Goal: Communication & Community: Answer question/provide support

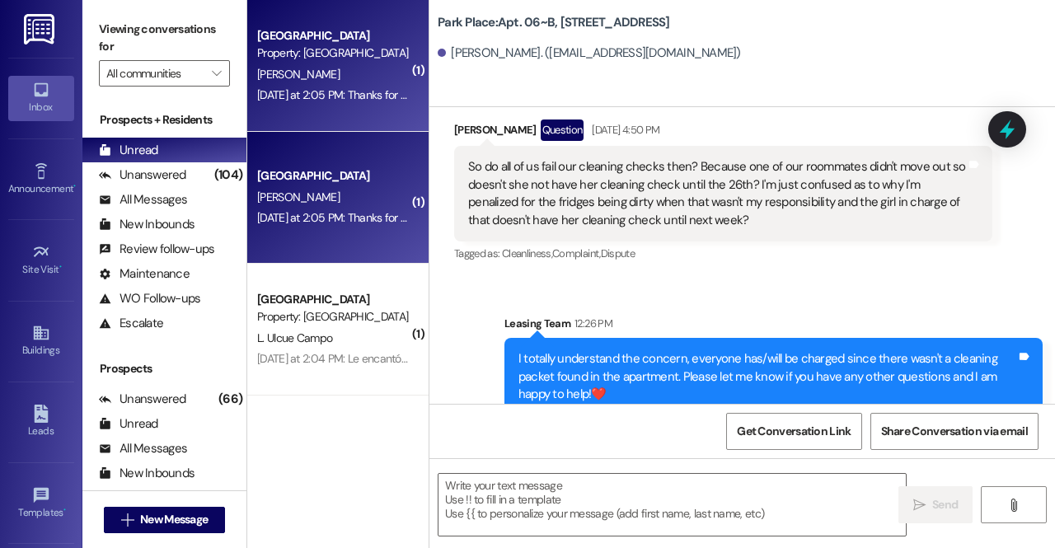
scroll to position [51859, 0]
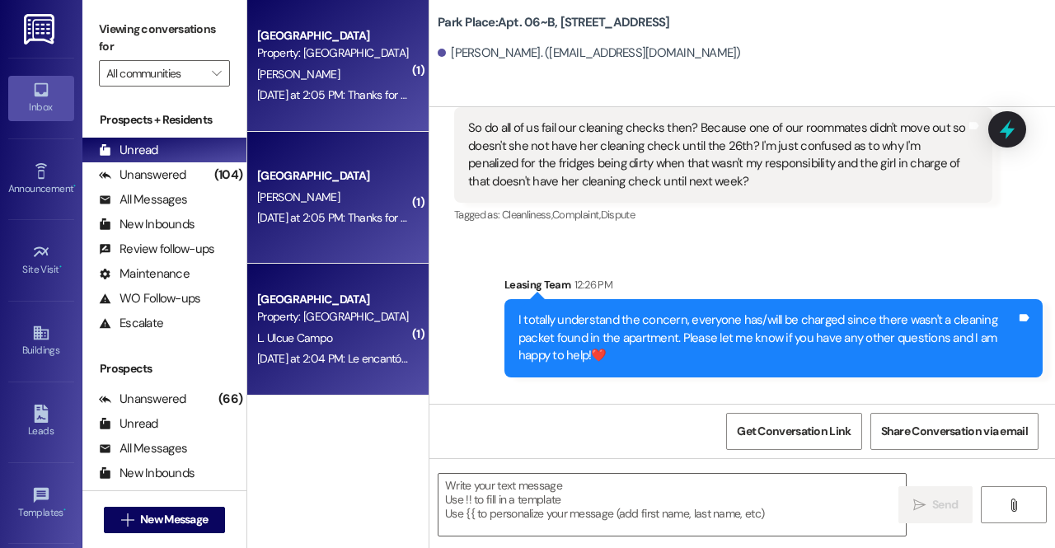
click at [357, 332] on div "L. Ulcue Campo" at bounding box center [334, 338] width 156 height 21
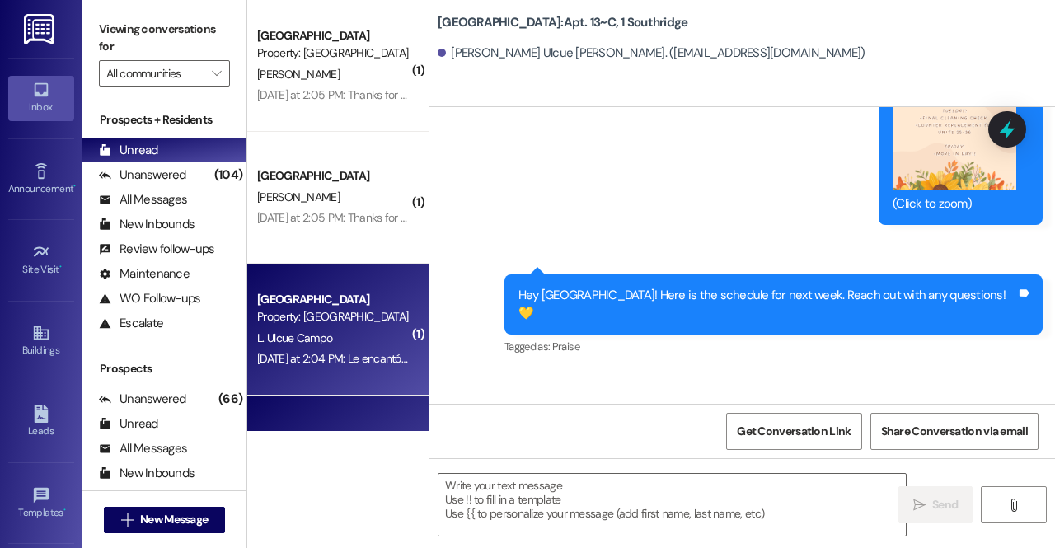
scroll to position [46537, 0]
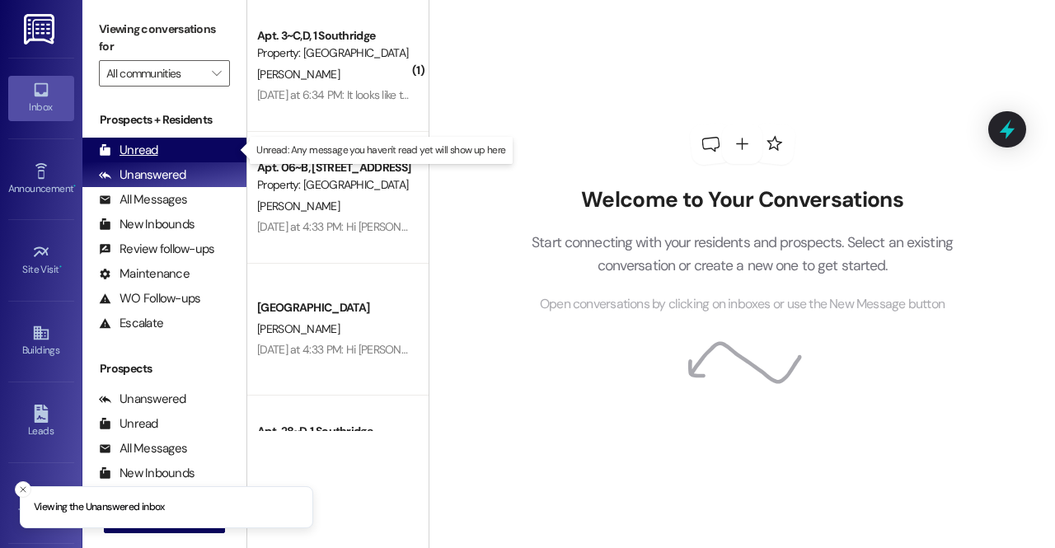
click at [163, 140] on div "Unread (0)" at bounding box center [164, 150] width 164 height 25
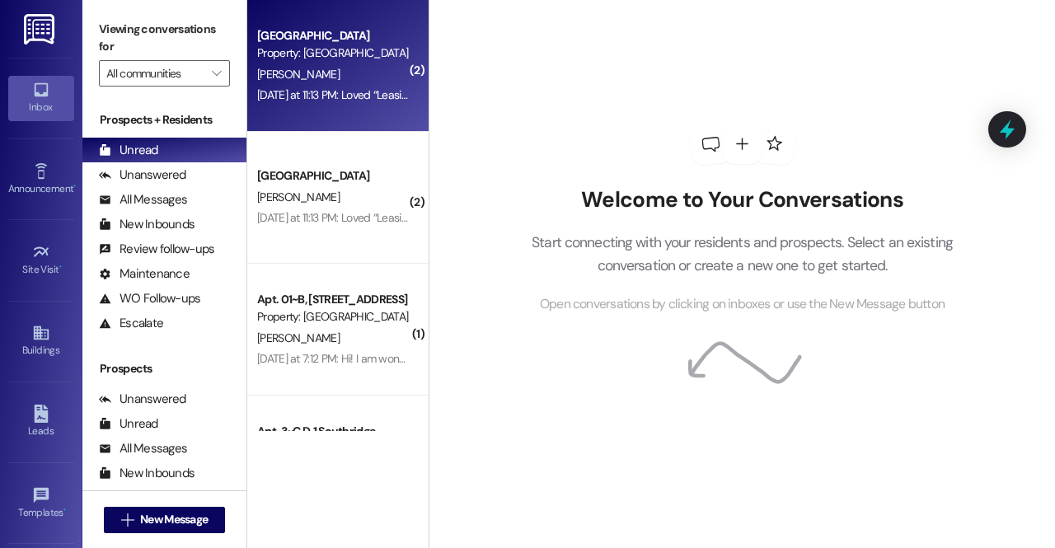
click at [349, 77] on div "[PERSON_NAME]" at bounding box center [334, 74] width 156 height 21
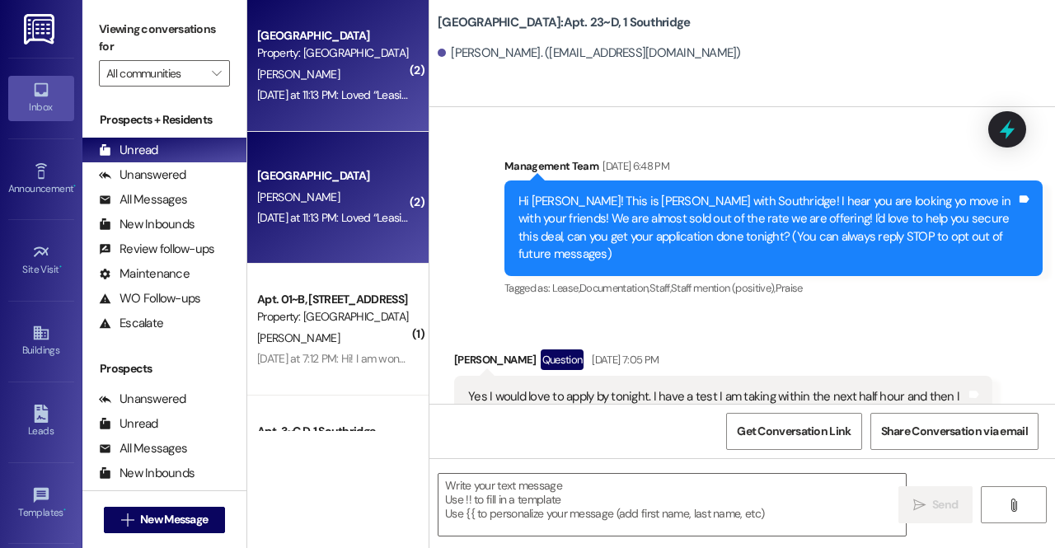
scroll to position [85158, 0]
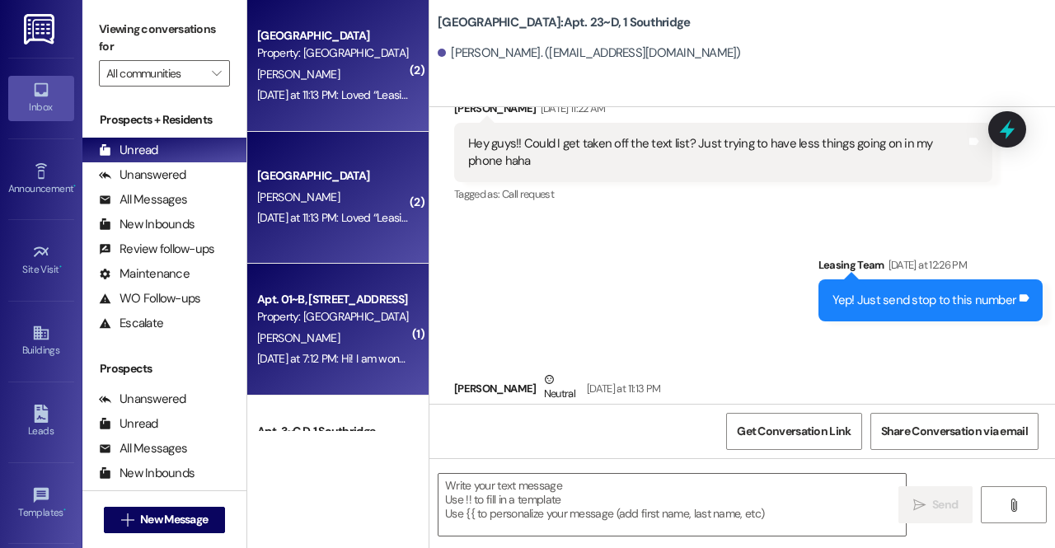
click at [354, 344] on div "[PERSON_NAME]" at bounding box center [334, 338] width 156 height 21
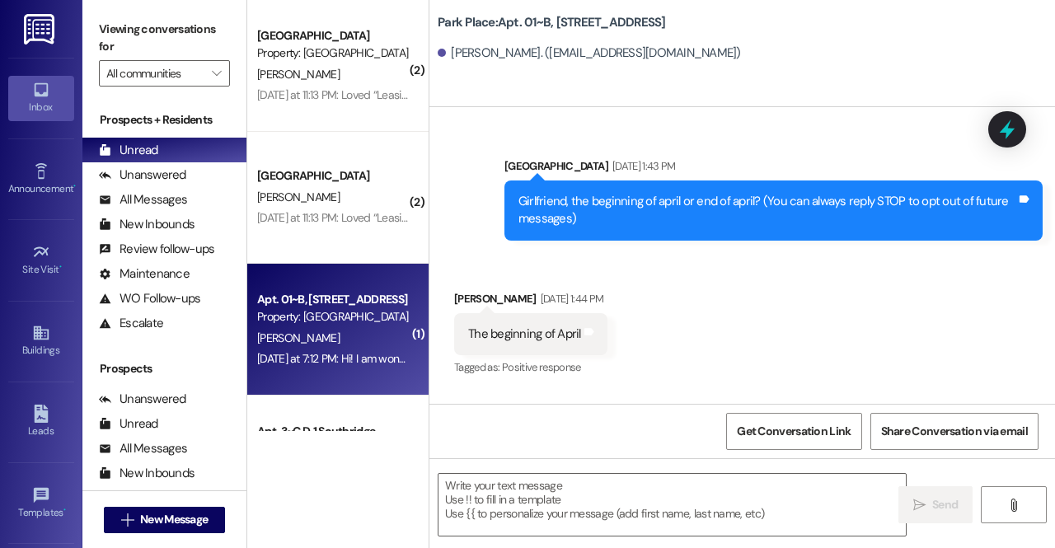
scroll to position [46201, 0]
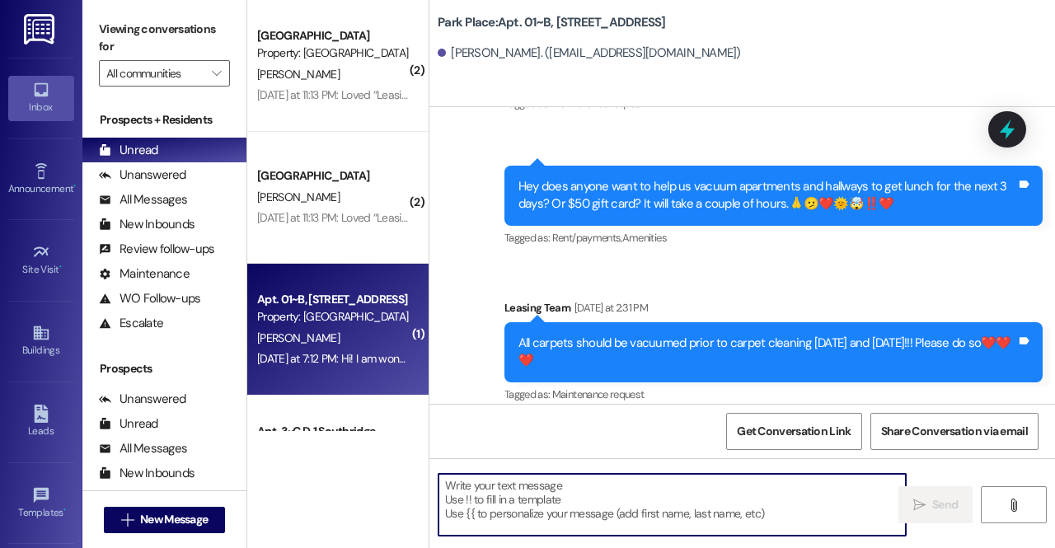
click at [506, 505] on textarea at bounding box center [672, 505] width 467 height 62
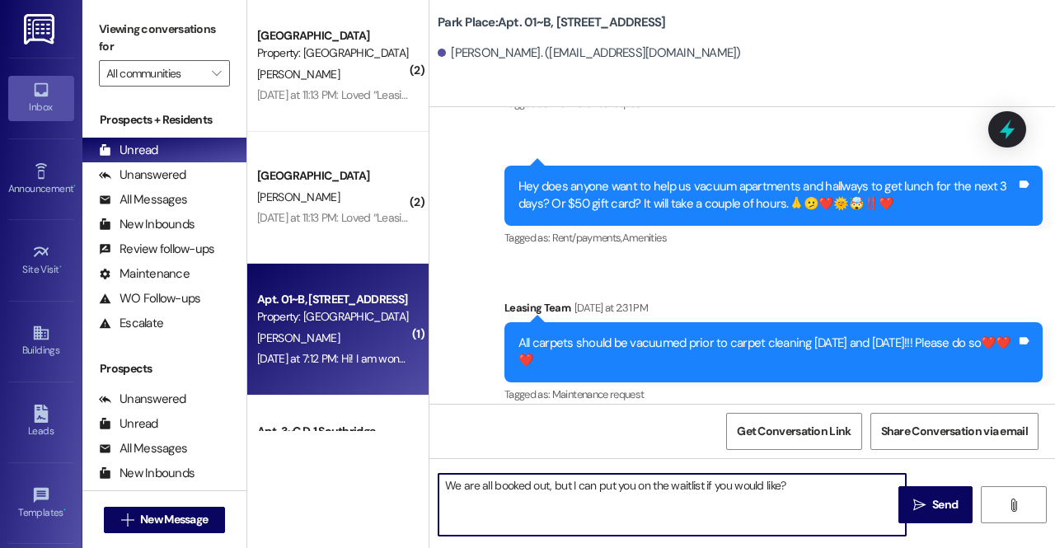
click at [550, 492] on textarea "We are all booked out, but I can put you on the waitlist if you would like?" at bounding box center [672, 505] width 467 height 62
click at [444, 486] on textarea "We are all booked out, but I can put you on the waitlist if you would like?" at bounding box center [672, 505] width 467 height 62
click at [593, 491] on textarea "Hey Zoe! We are all booked out, but I can put you on the waitlist if you would …" at bounding box center [672, 505] width 467 height 62
click at [567, 498] on textarea "Hey Zoe! We are all booked out for parking passes, but I can put you on the wai…" at bounding box center [672, 505] width 467 height 62
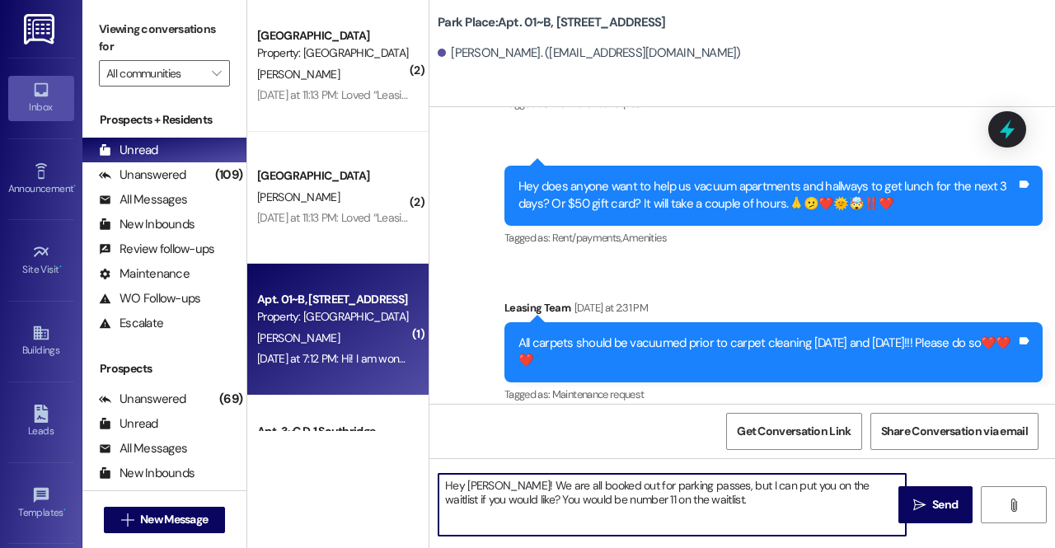
click at [468, 498] on textarea "Hey Zoe! We are all booked out for parking passes, but I can put you on the wai…" at bounding box center [672, 505] width 467 height 62
type textarea "Hey Zoe! We are all booked out for parking passes, but I can put you on the wai…"
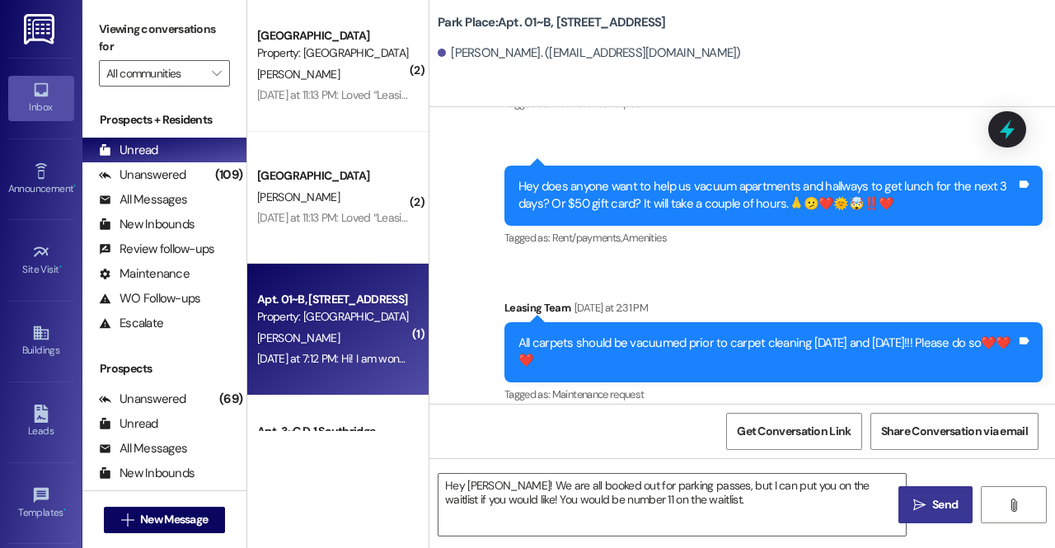
click at [928, 491] on button " Send" at bounding box center [936, 504] width 74 height 37
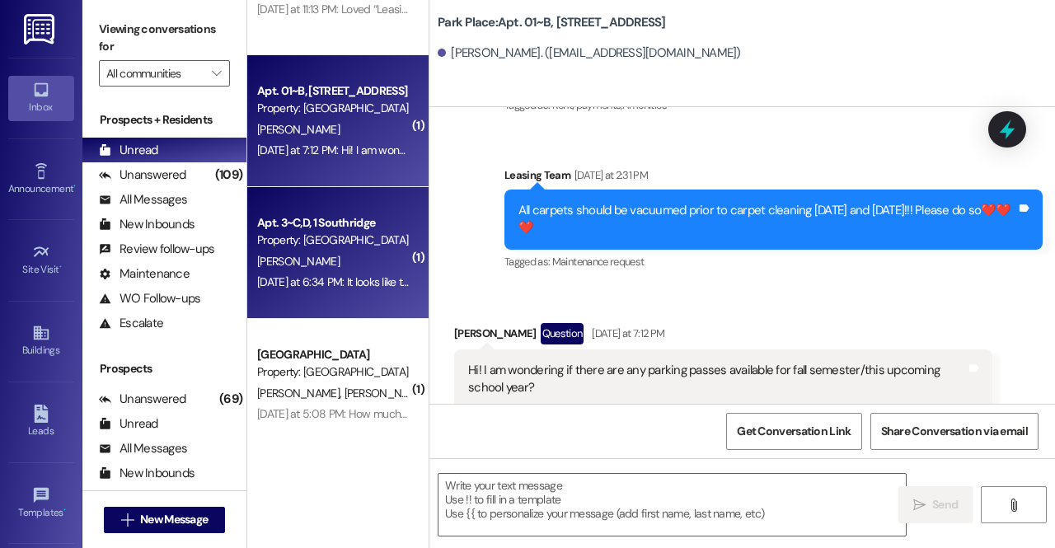
scroll to position [217, 0]
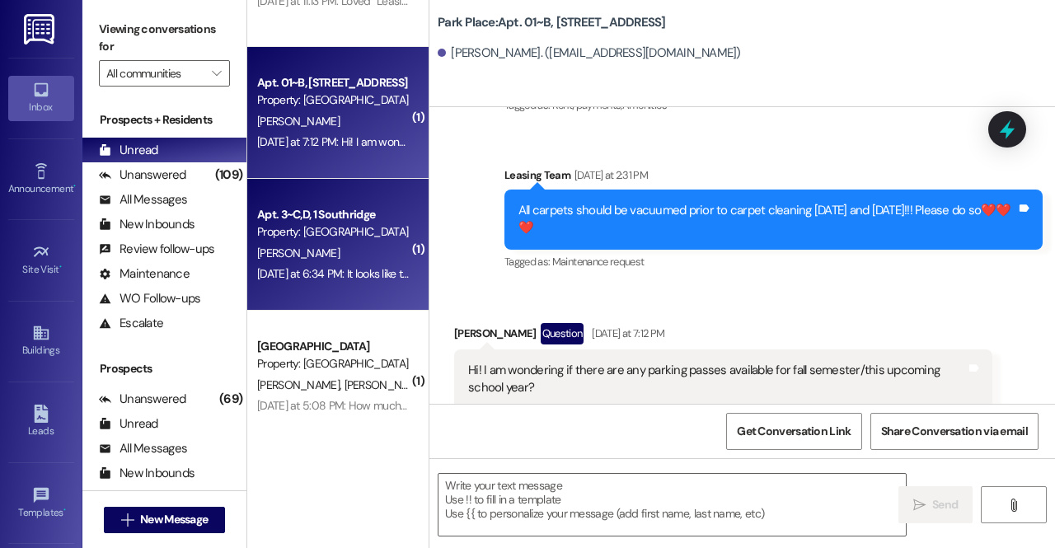
click at [325, 195] on div "Apt. 3~C,D, 1 Southridge Property: Southridge J. James Yesterday at 6:34 PM: It…" at bounding box center [337, 245] width 181 height 132
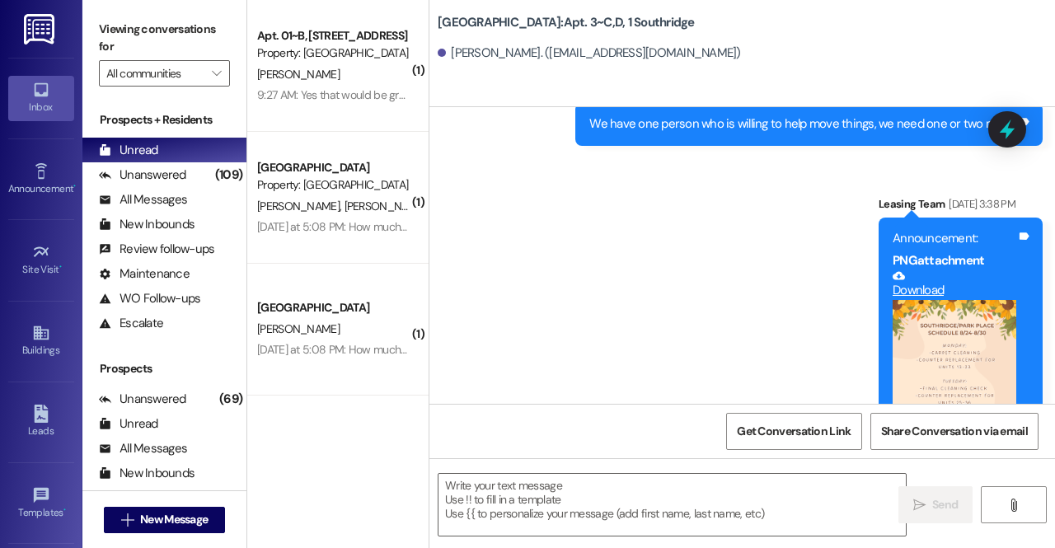
scroll to position [71324, 0]
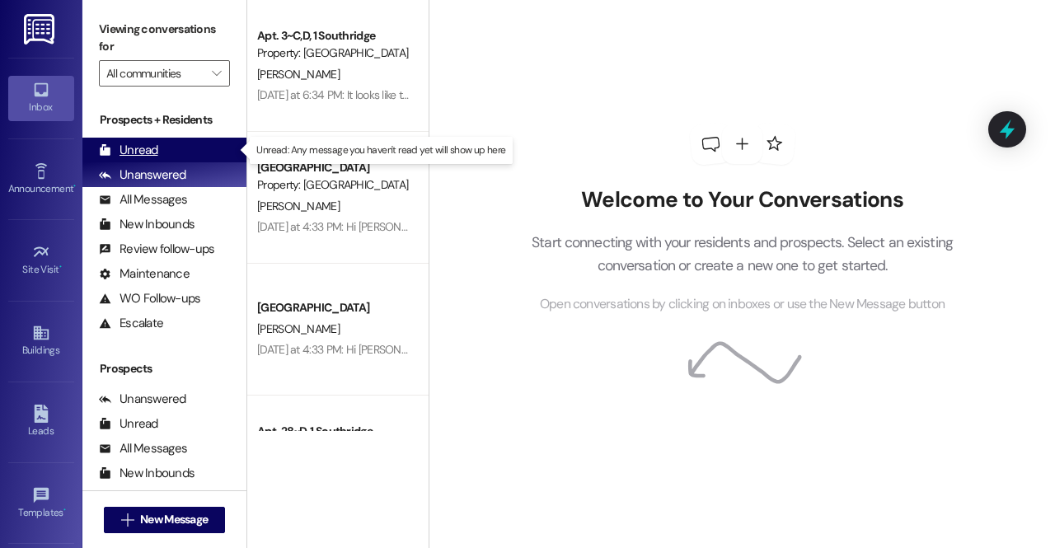
click at [170, 157] on div "Unread (0)" at bounding box center [164, 150] width 164 height 25
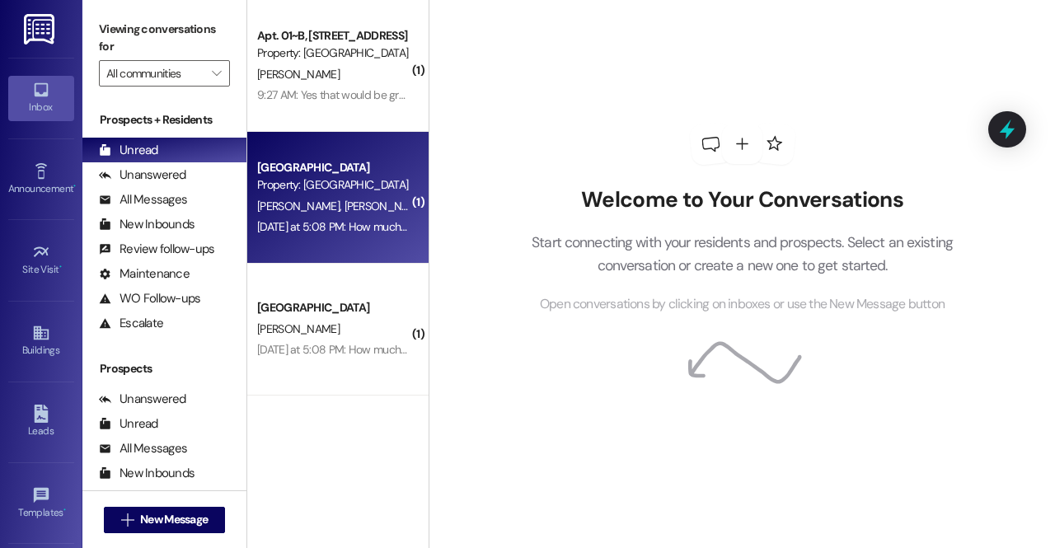
click at [323, 215] on div "T. Neville J. James" at bounding box center [334, 206] width 156 height 21
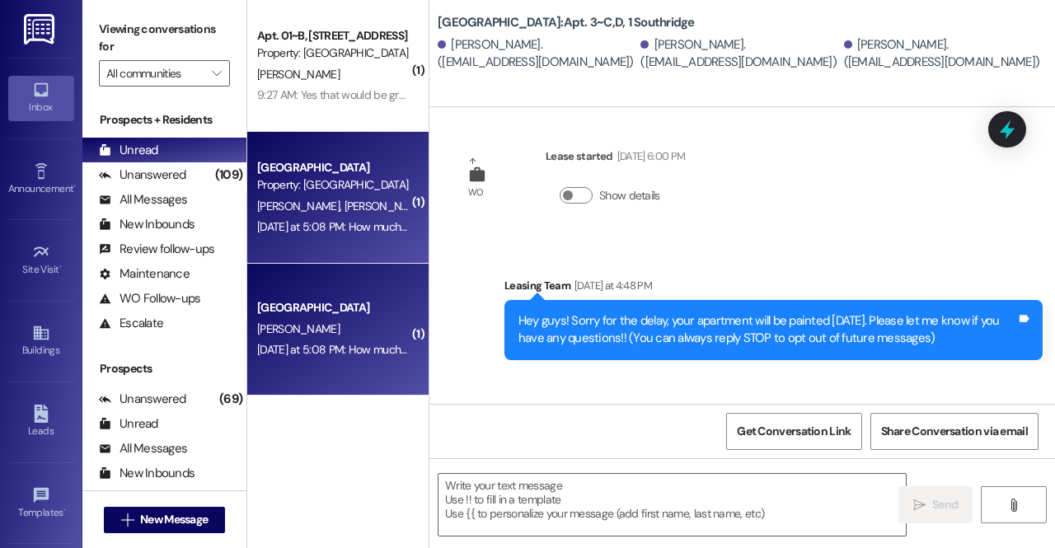
scroll to position [267, 0]
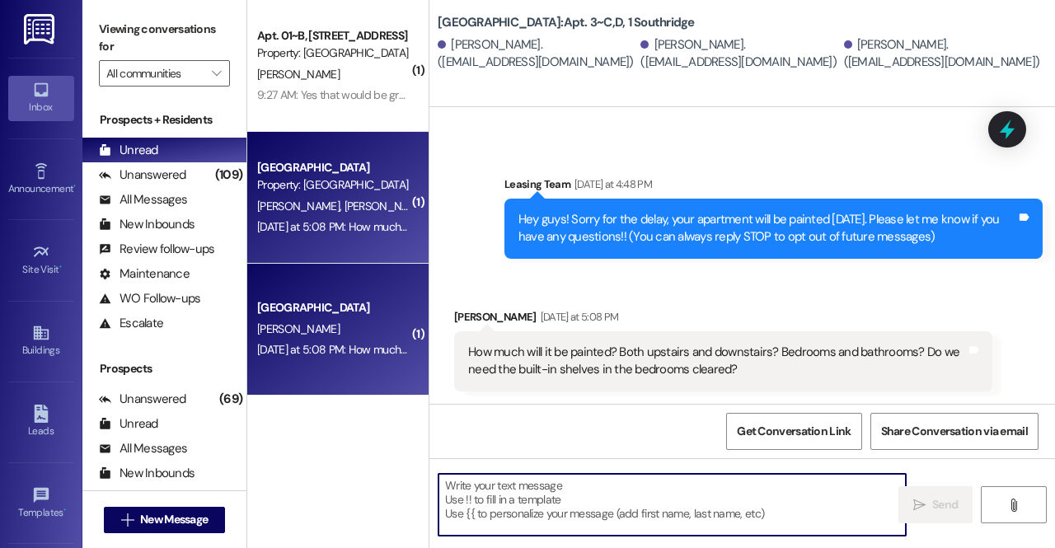
click at [585, 513] on textarea at bounding box center [672, 505] width 467 height 62
click at [518, 503] on textarea at bounding box center [672, 505] width 467 height 62
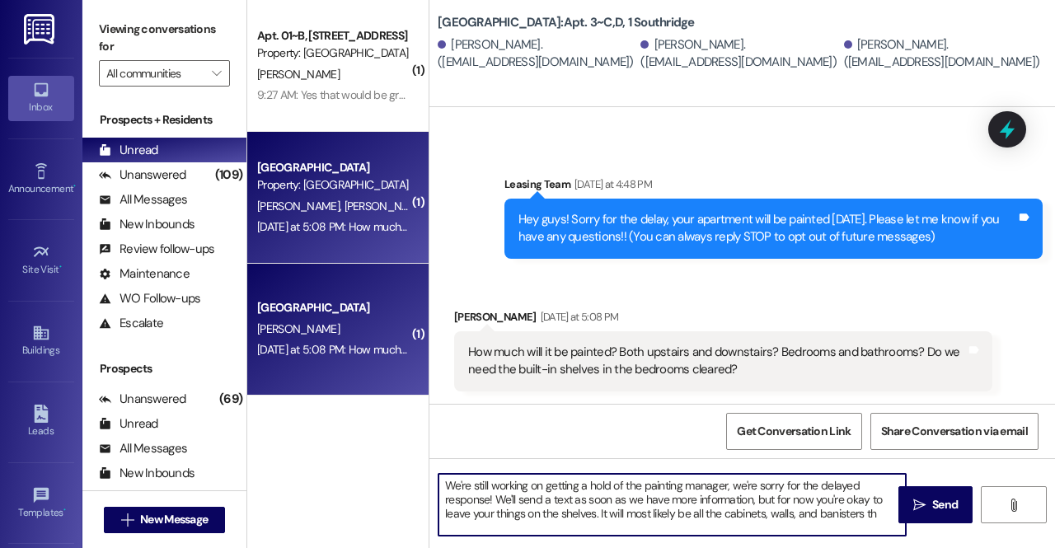
scroll to position [0, 0]
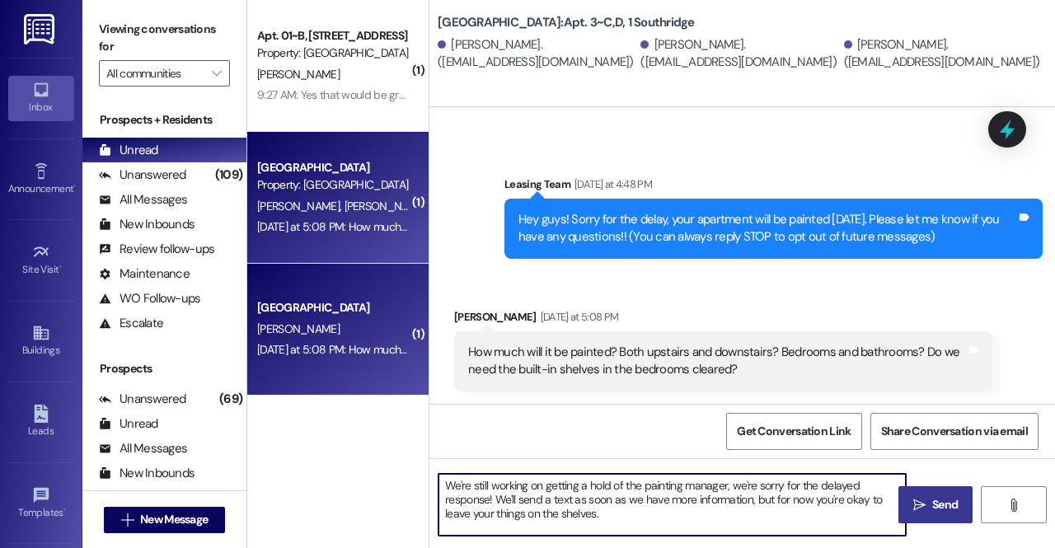
type textarea "We're still working on getting a hold of the painting manager, we're sorry for …"
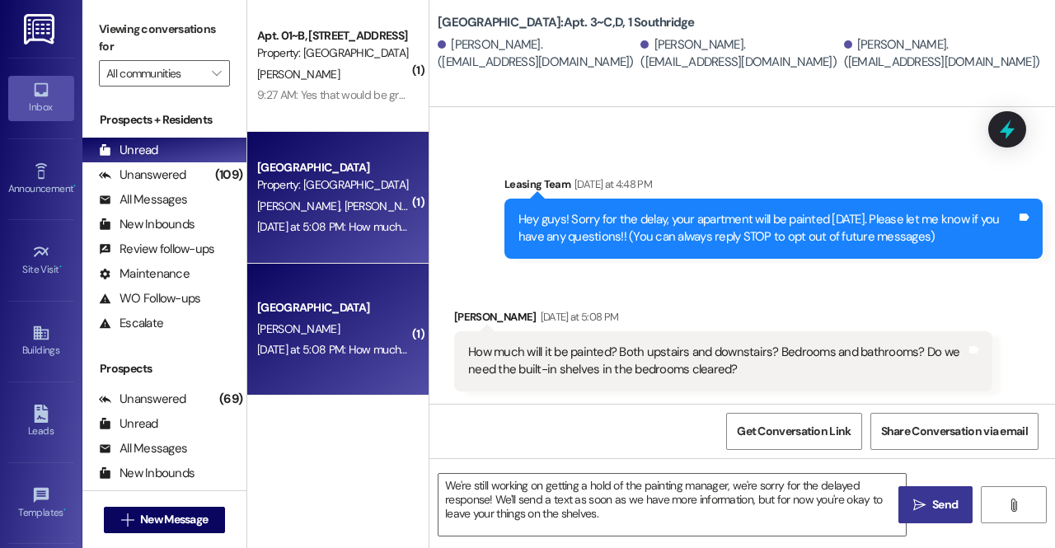
click at [927, 515] on button " Send" at bounding box center [936, 504] width 74 height 37
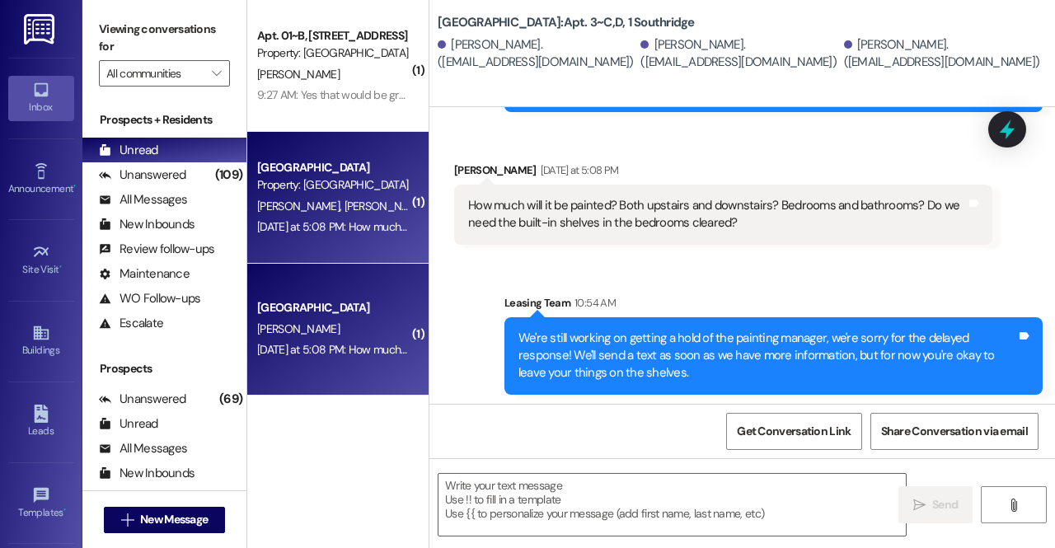
scroll to position [417, 0]
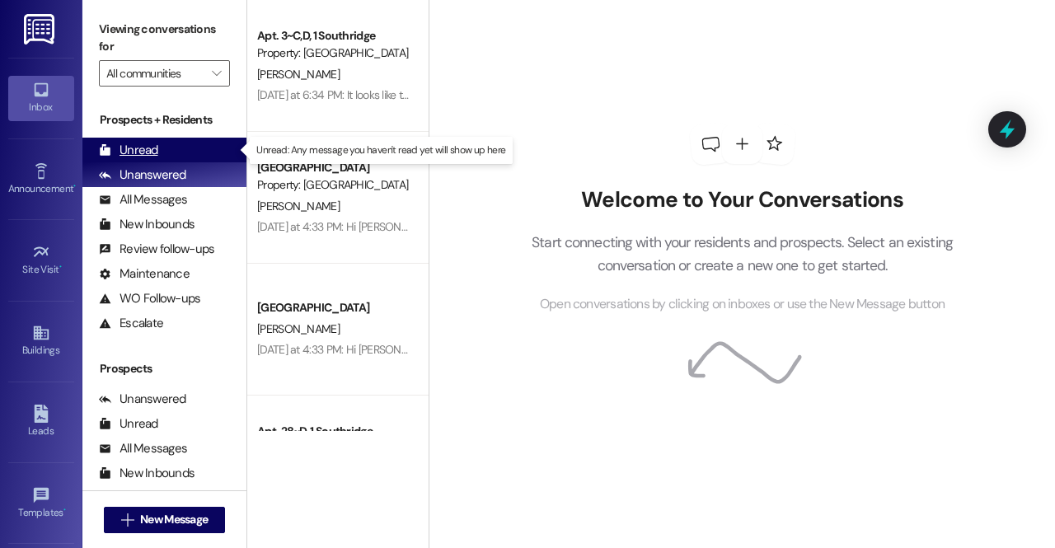
click at [179, 151] on div "Unread (0)" at bounding box center [164, 150] width 164 height 25
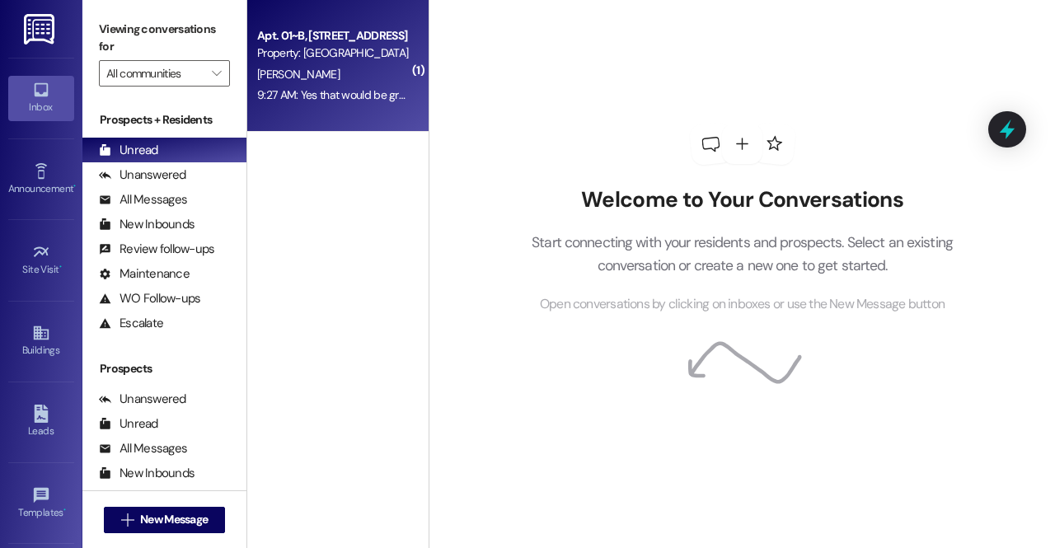
click at [367, 46] on div "Property: [GEOGRAPHIC_DATA]" at bounding box center [333, 53] width 153 height 17
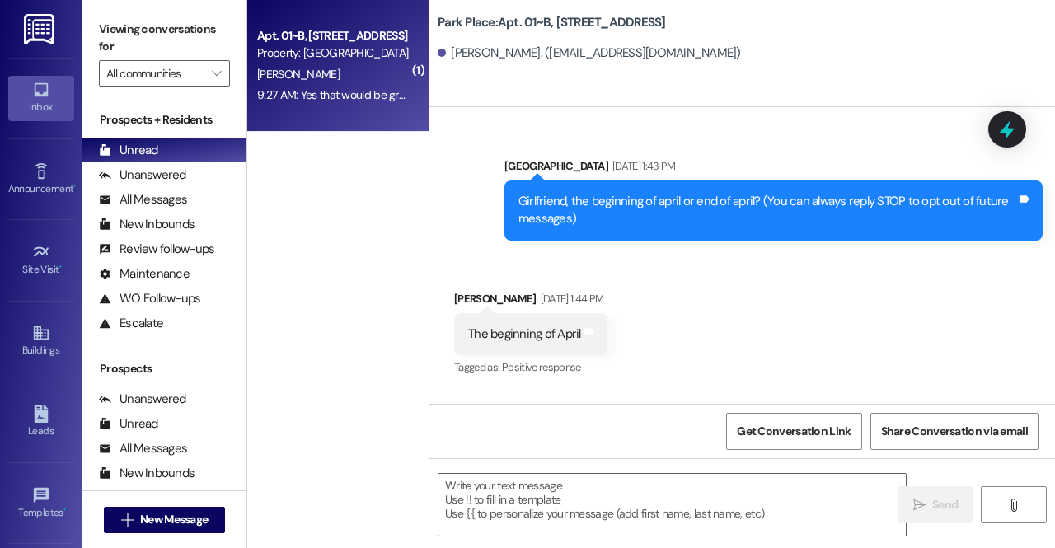
scroll to position [46497, 0]
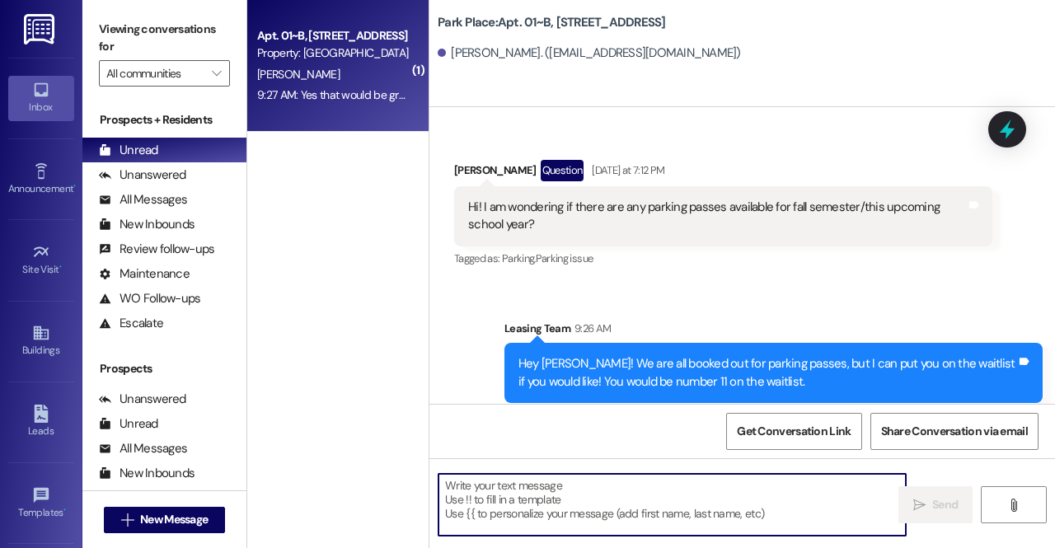
click at [545, 509] on textarea at bounding box center [672, 505] width 467 height 62
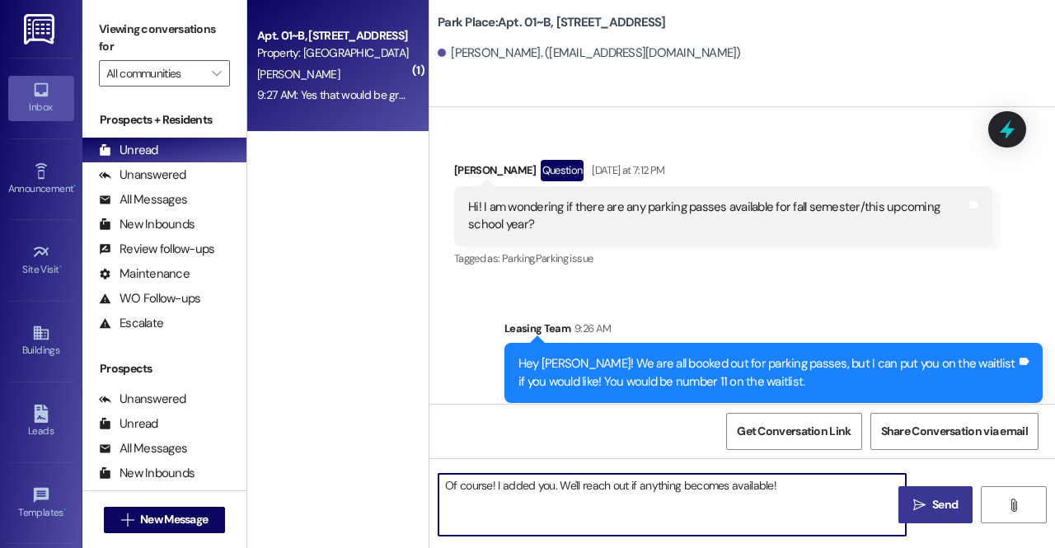
type textarea "Of course! I added you. We'll reach out if anything becomes available!"
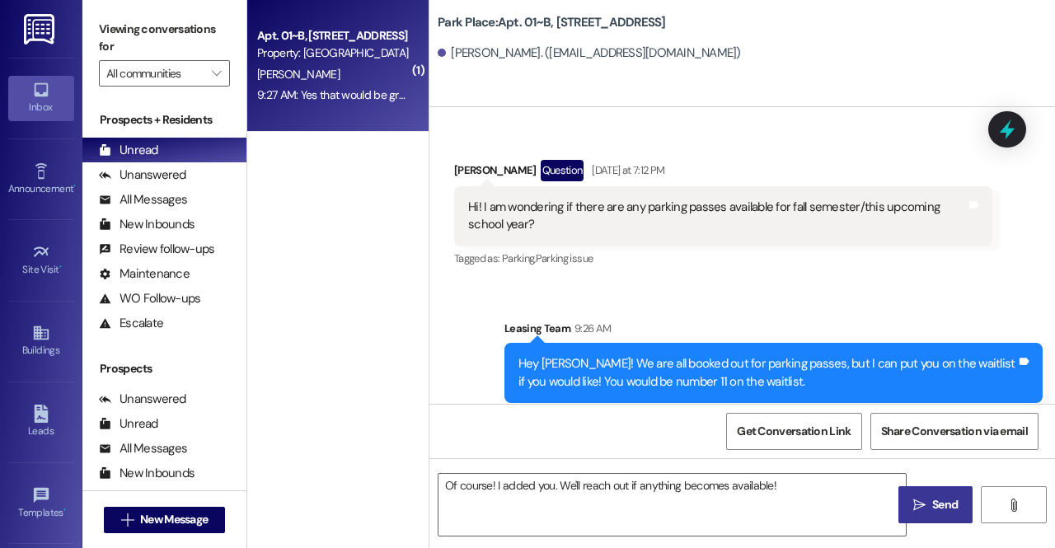
click at [923, 510] on icon "" at bounding box center [920, 505] width 12 height 13
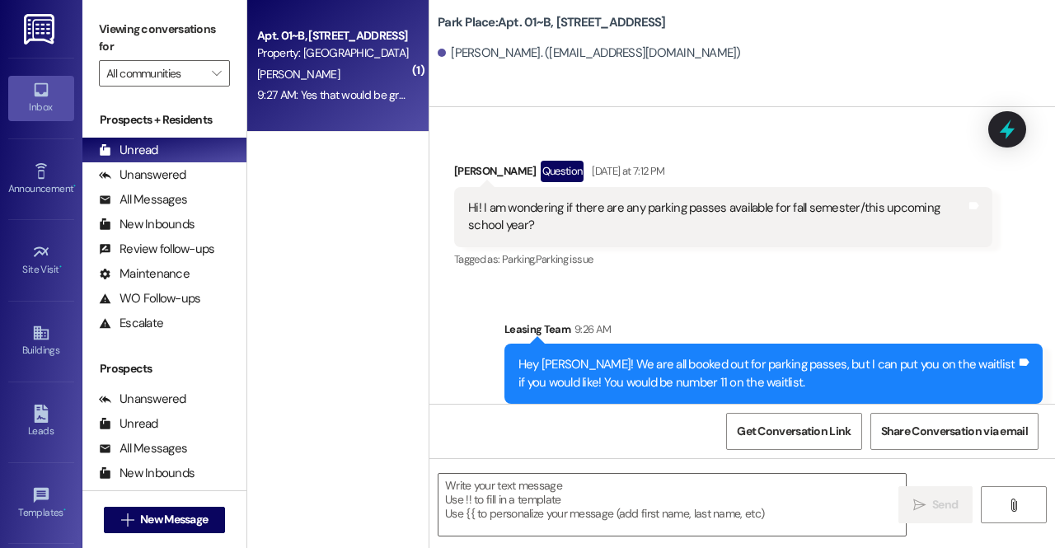
scroll to position [46612, 0]
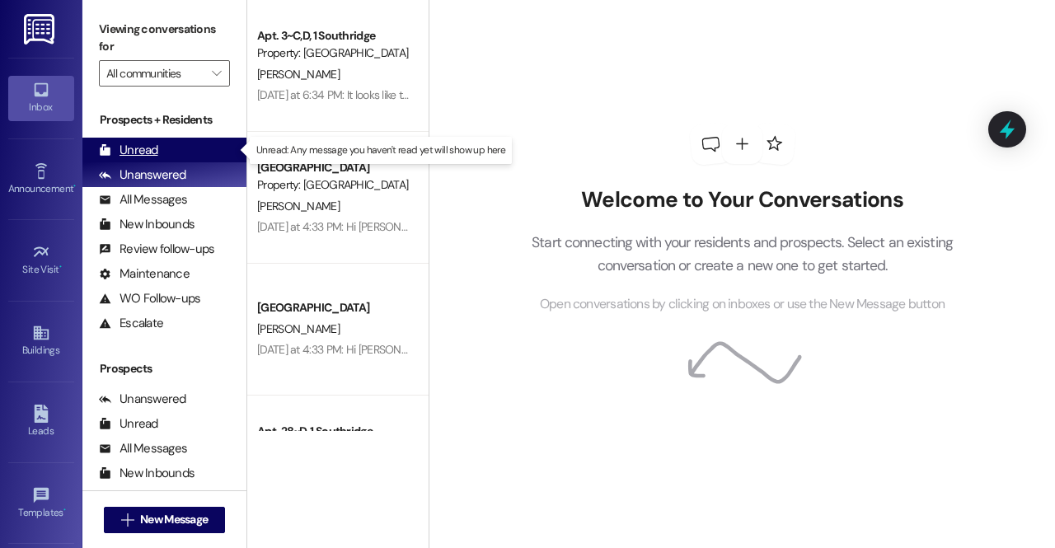
click at [203, 156] on div "Unread (0)" at bounding box center [164, 150] width 164 height 25
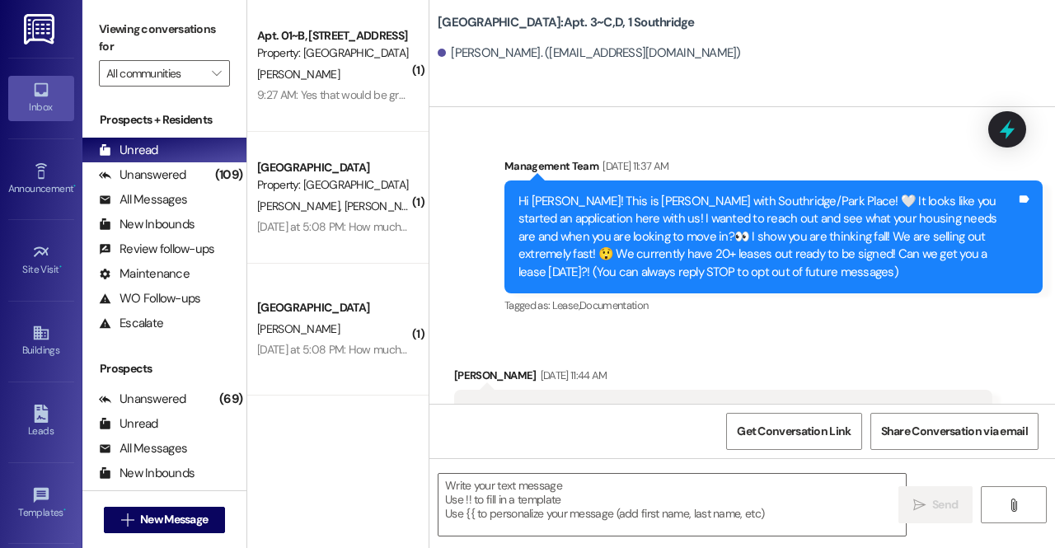
scroll to position [71324, 0]
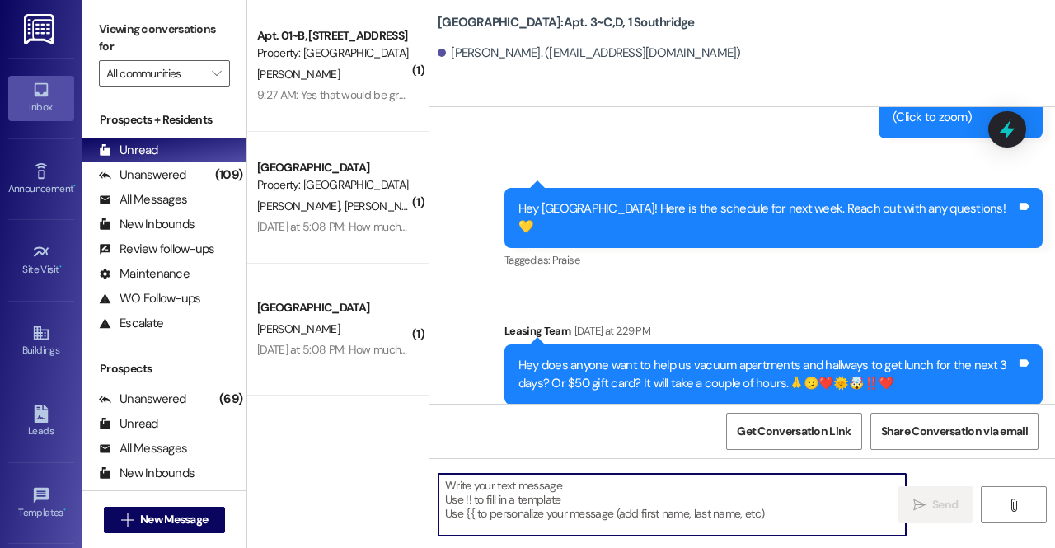
click at [574, 500] on textarea at bounding box center [672, 505] width 467 height 62
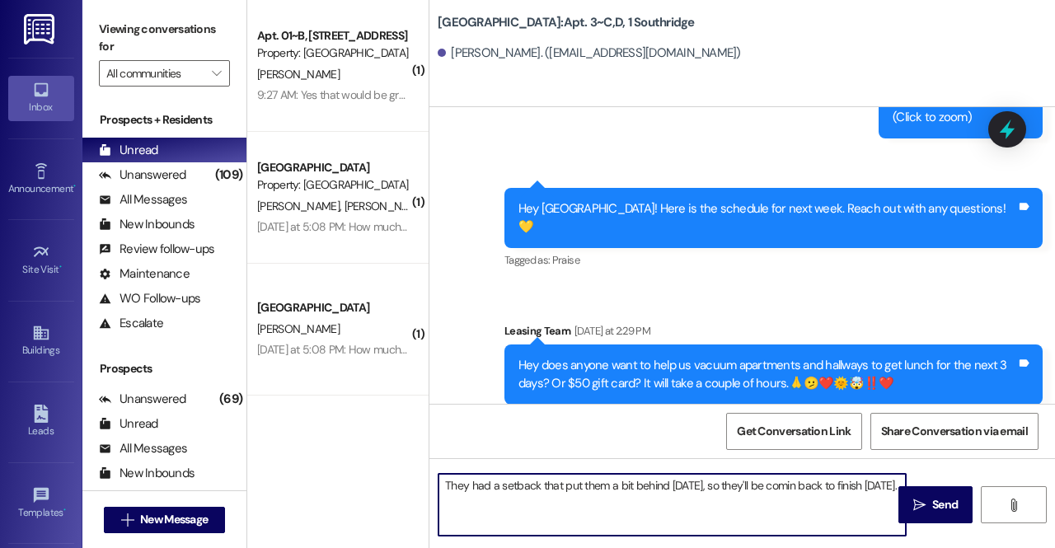
click at [811, 487] on textarea "They had a setback that put them a bit behind yesterday, so they'll be comin ba…" at bounding box center [672, 505] width 467 height 62
click at [768, 514] on textarea "They had a setback that put them a bit behind yesterday, so they'll be coming b…" at bounding box center [672, 505] width 467 height 62
click at [476, 504] on textarea "They had a setback that put them a bit behind yesterday, so they'll be coming b…" at bounding box center [672, 505] width 467 height 62
click at [617, 495] on textarea "They had a setback that put them a bit behind yesterday, so they'll be coming b…" at bounding box center [672, 505] width 467 height 62
type textarea "They had a setback that put them a bit behind yesterday, so they'll be coming b…"
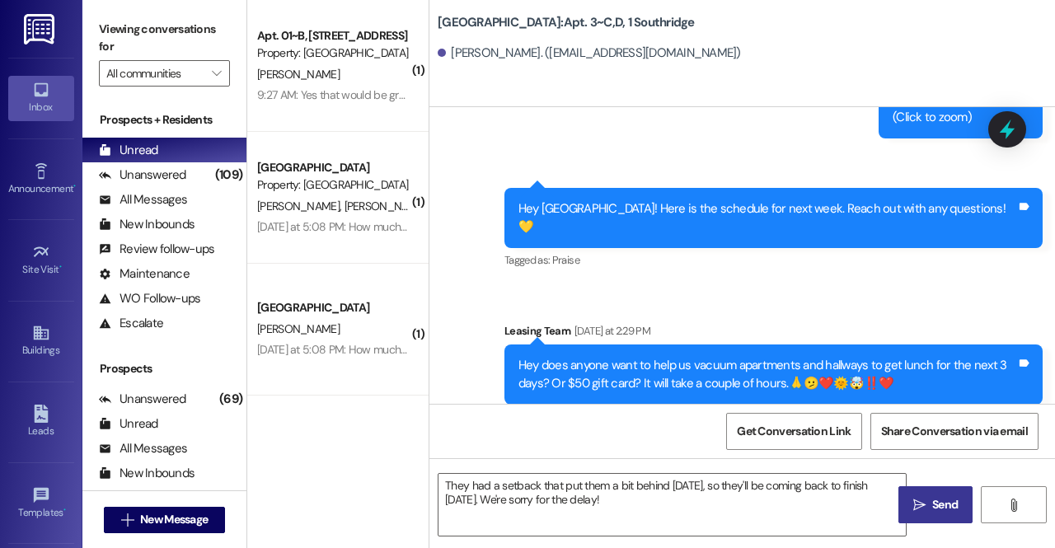
click at [928, 507] on span " Send" at bounding box center [936, 504] width 52 height 17
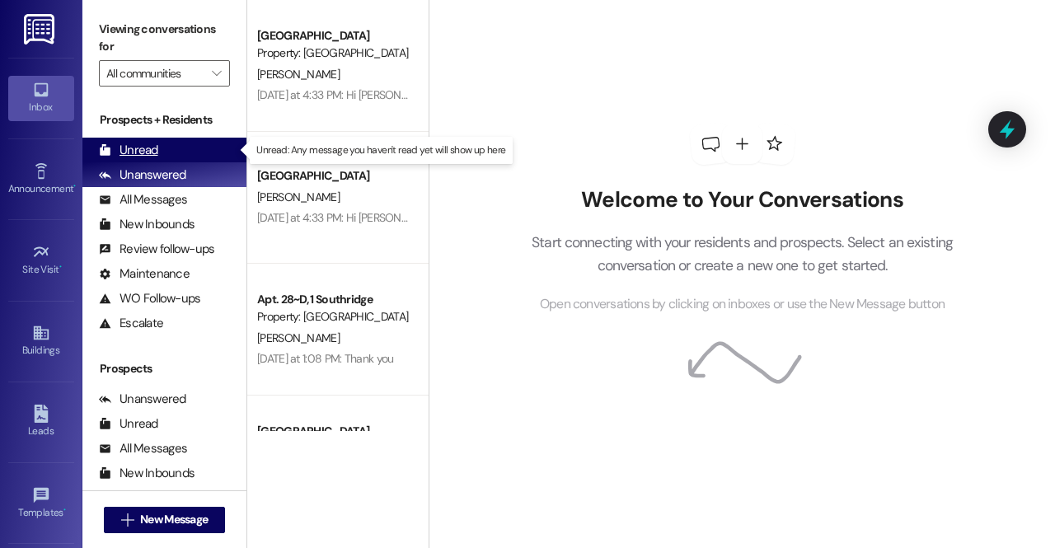
click at [174, 149] on div "Unread (0)" at bounding box center [164, 150] width 164 height 25
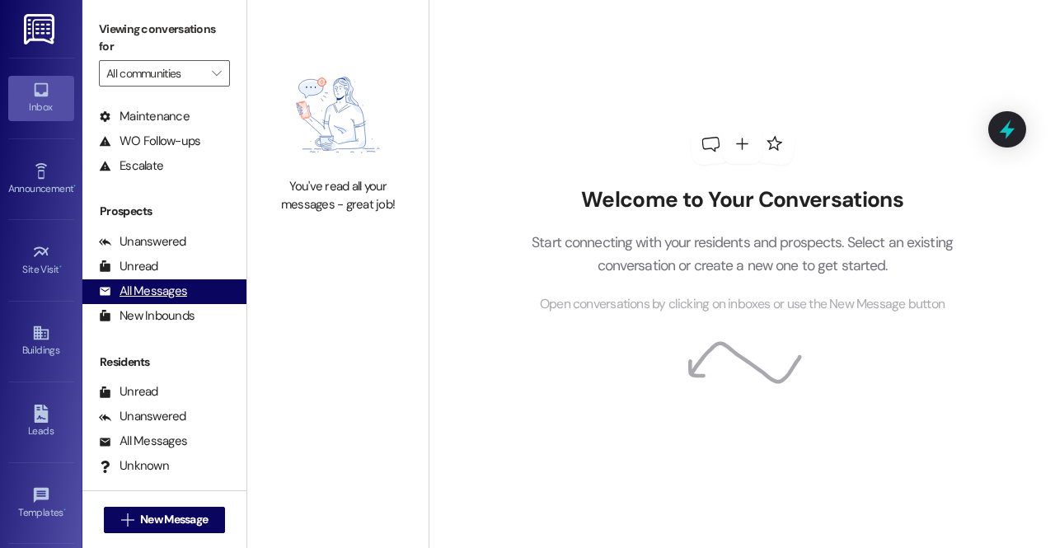
scroll to position [158, 0]
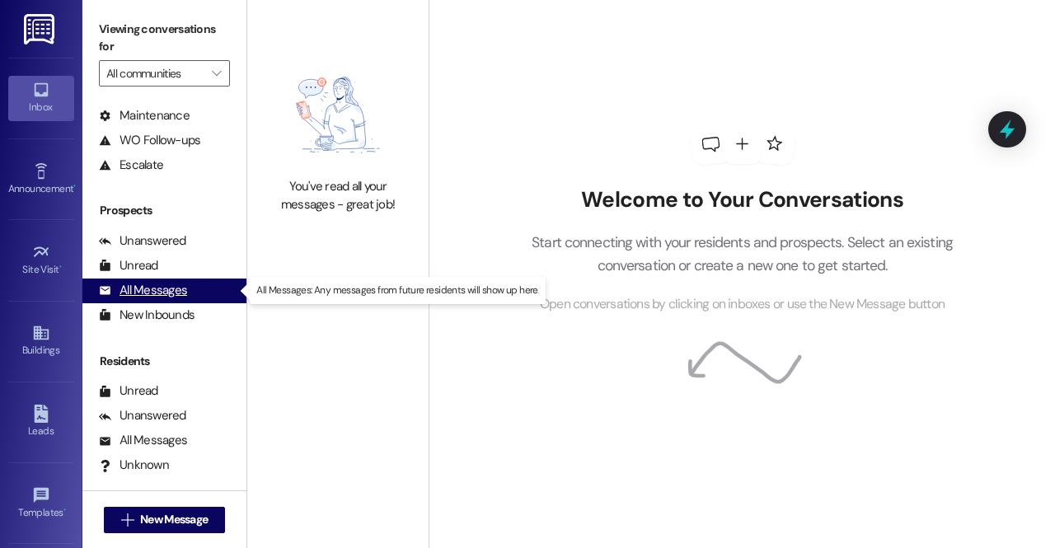
click at [146, 293] on div "All Messages" at bounding box center [143, 290] width 88 height 17
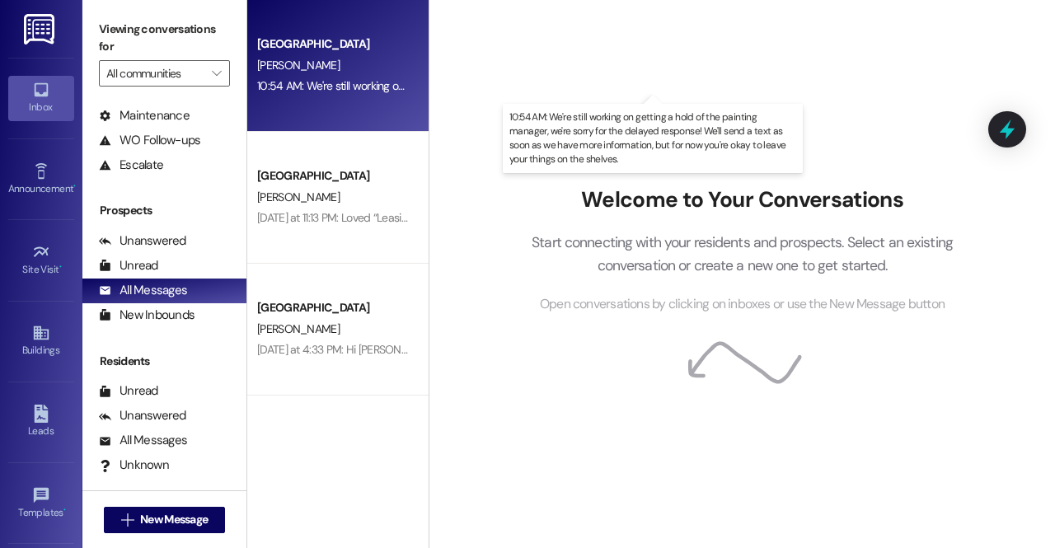
click at [335, 80] on div "10:54 AM: We're still working on getting a hold of the painting manager, we're …" at bounding box center [787, 85] width 1060 height 15
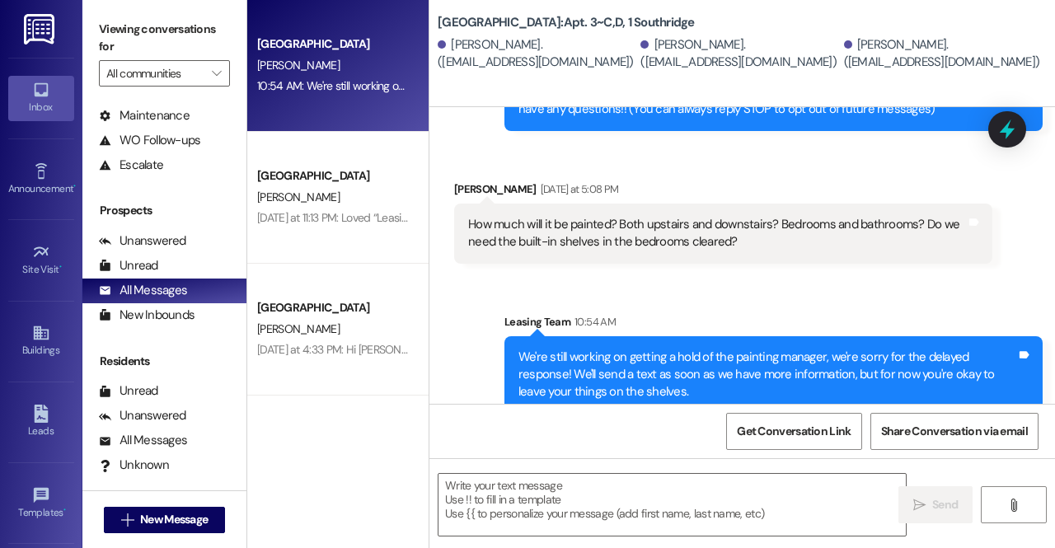
scroll to position [417, 0]
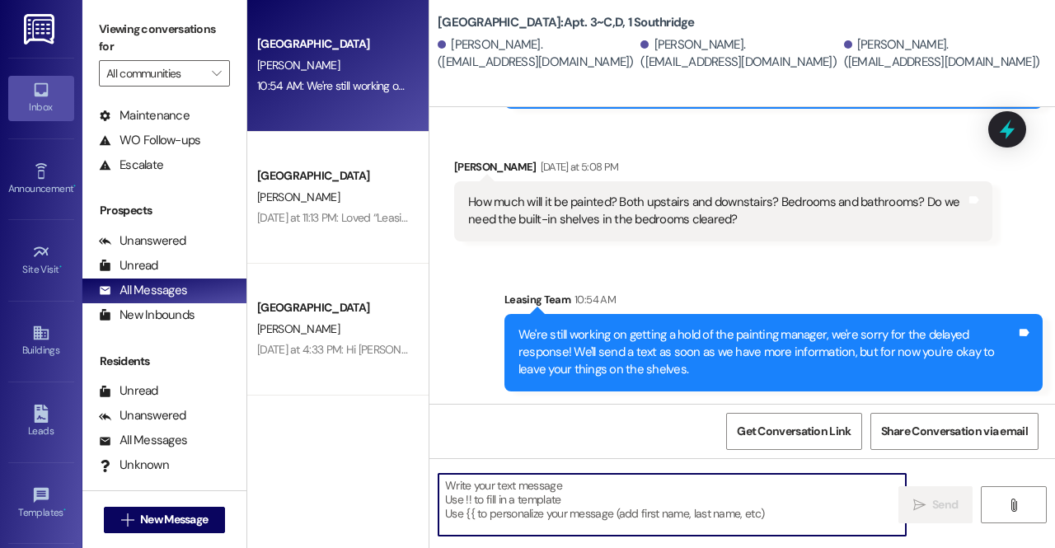
click at [578, 507] on textarea at bounding box center [672, 505] width 467 height 62
click at [509, 510] on textarea at bounding box center [672, 505] width 467 height 62
click at [630, 494] on textarea at bounding box center [672, 505] width 467 height 62
click at [614, 491] on textarea at bounding box center [672, 505] width 467 height 62
click at [622, 490] on textarea at bounding box center [672, 505] width 467 height 62
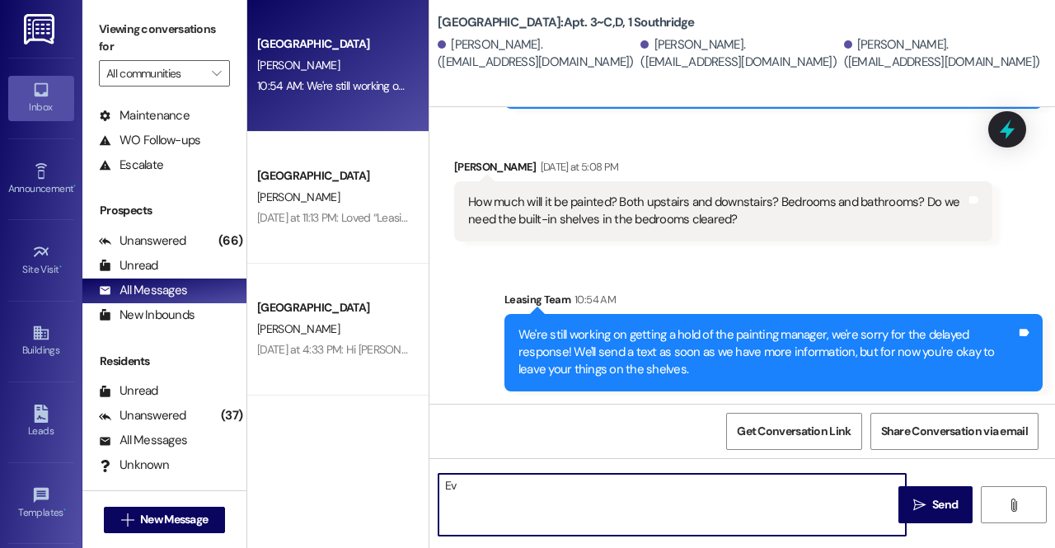
type textarea "E"
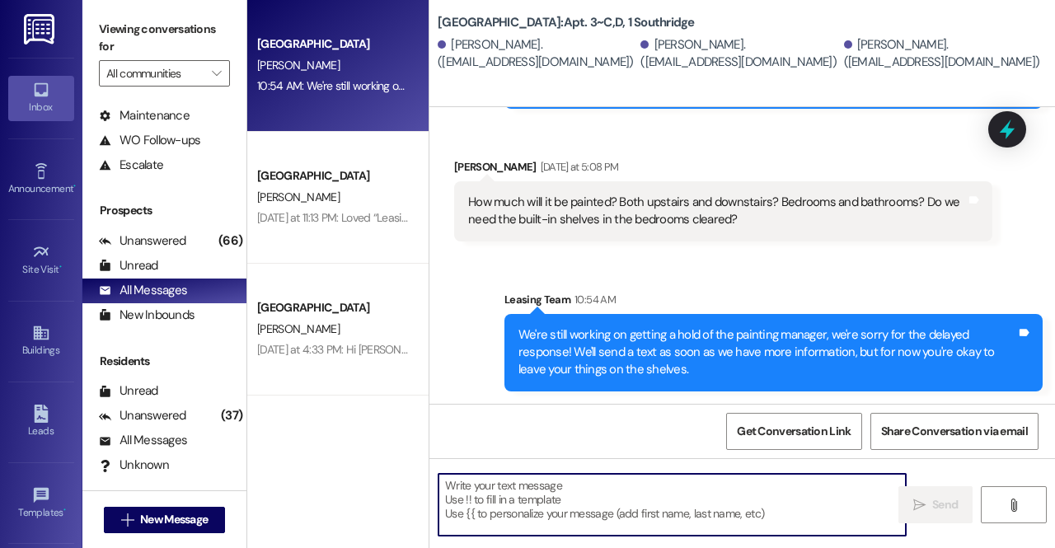
type textarea "a"
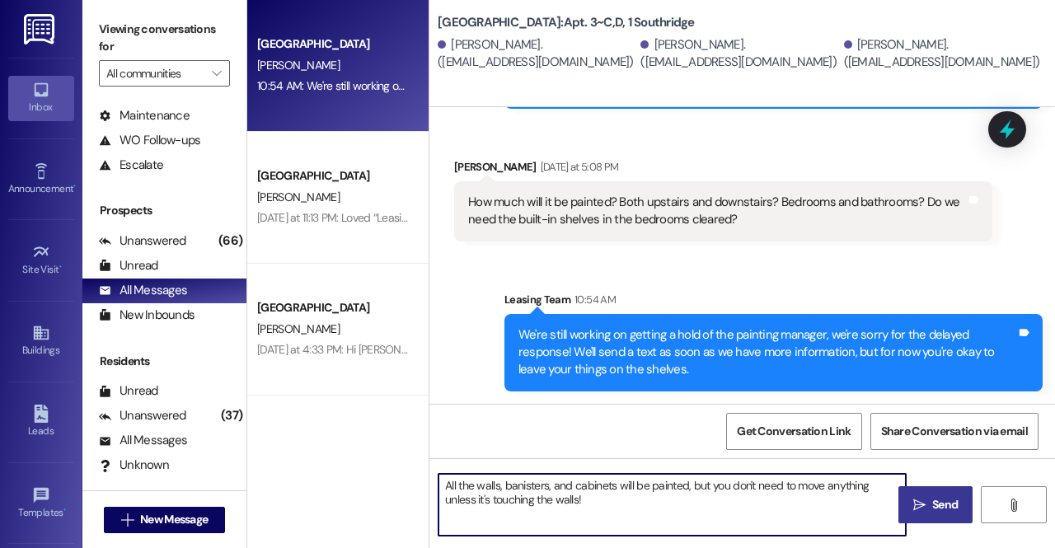
type textarea "All the walls, banisters, and cabinets will be painted, but you don't need to m…"
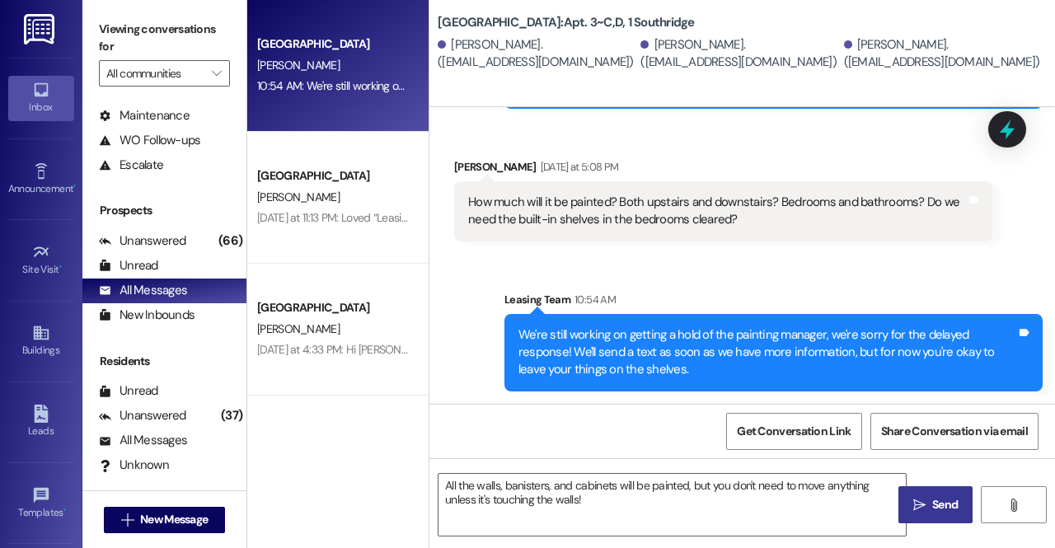
click at [902, 509] on button " Send" at bounding box center [936, 504] width 74 height 37
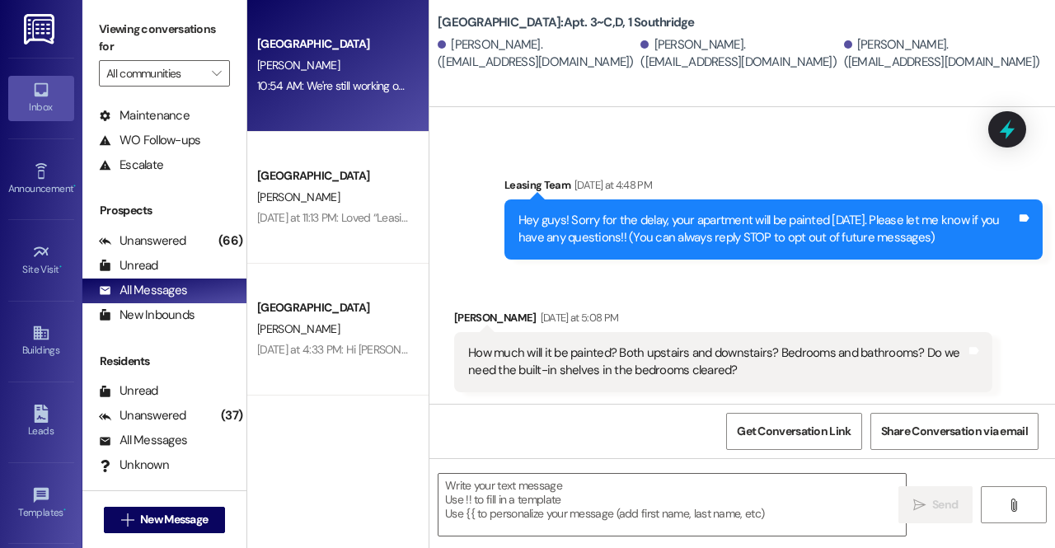
scroll to position [550, 0]
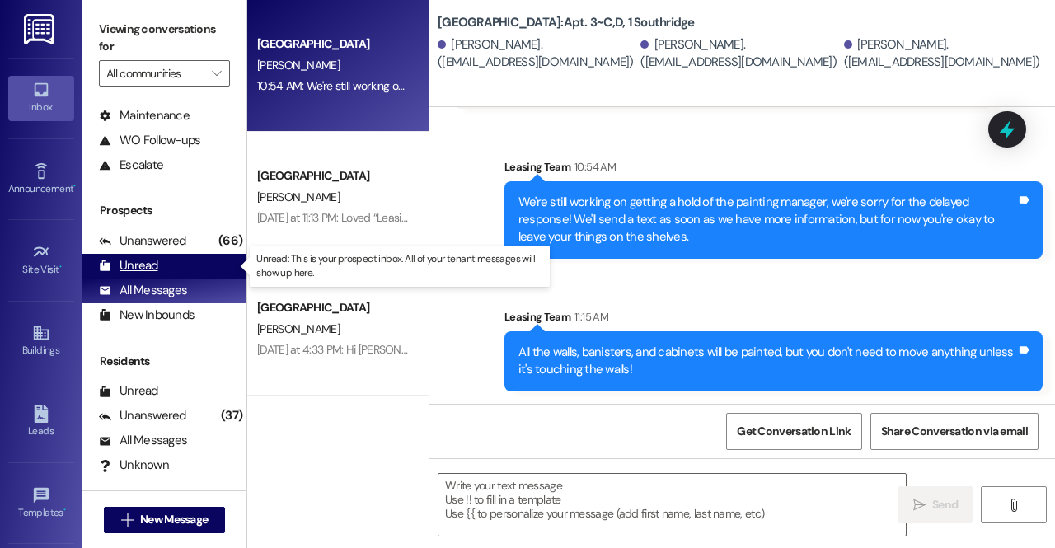
click at [150, 266] on div "Unread" at bounding box center [128, 265] width 59 height 17
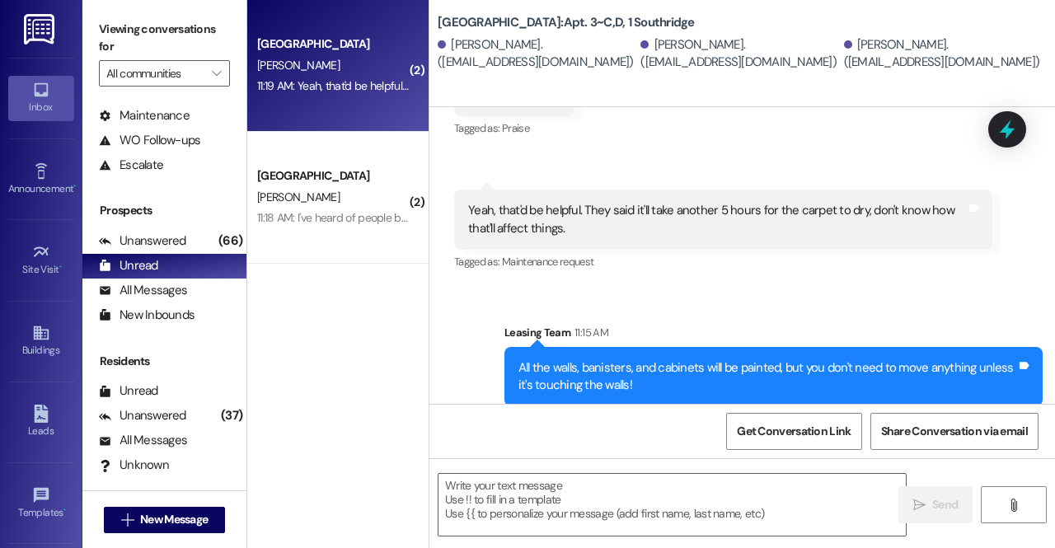
scroll to position [955, 0]
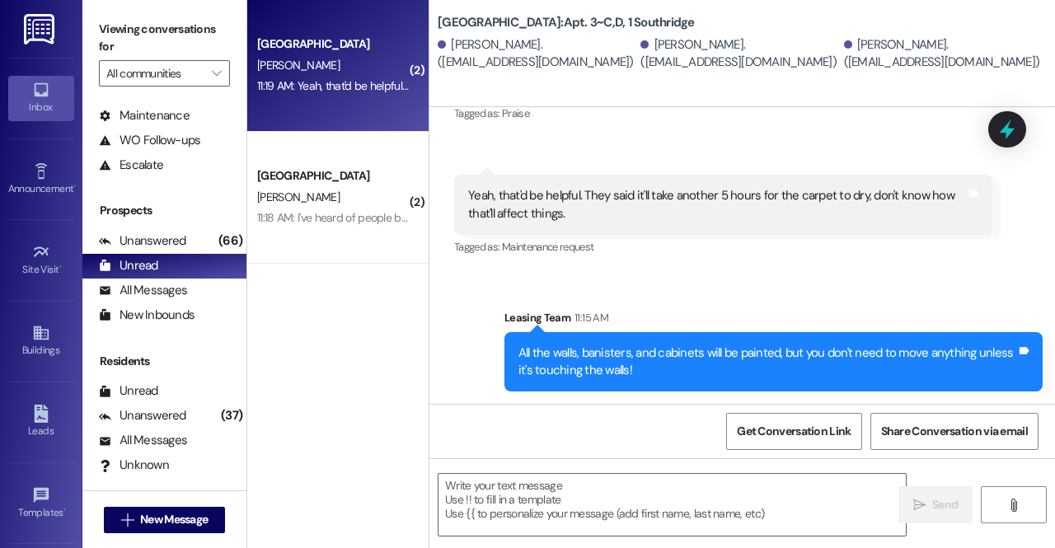
click at [333, 59] on div "D. Zimmerman" at bounding box center [334, 65] width 156 height 21
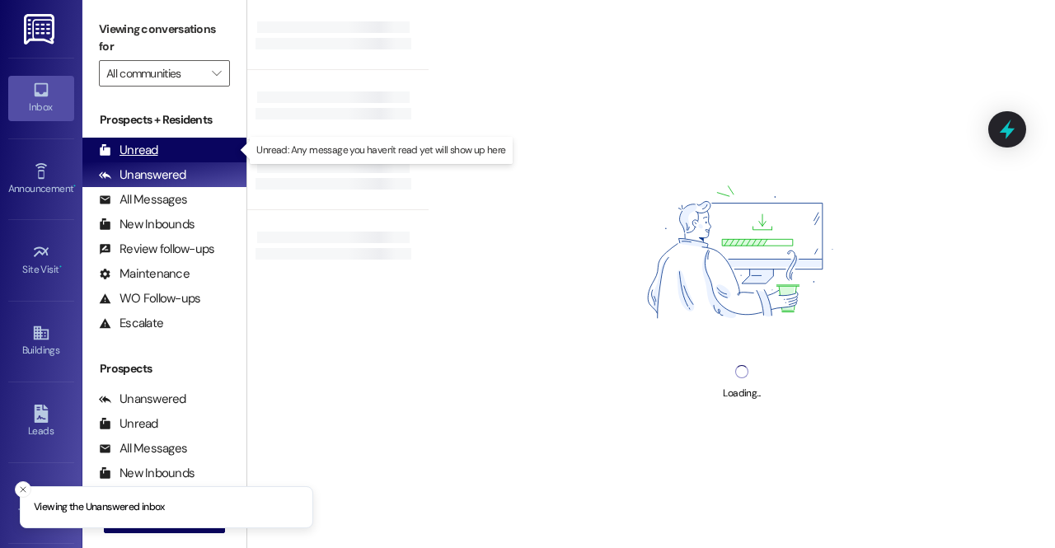
click at [171, 145] on div "Unread (0)" at bounding box center [164, 150] width 164 height 25
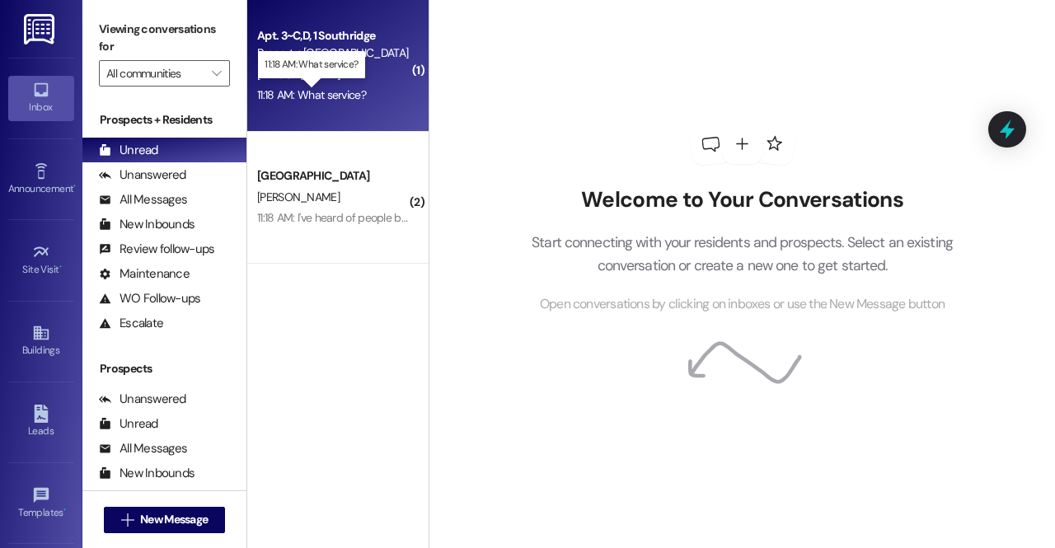
click at [297, 102] on div "11:18 AM: What service? 11:18 AM: What service?" at bounding box center [311, 94] width 109 height 15
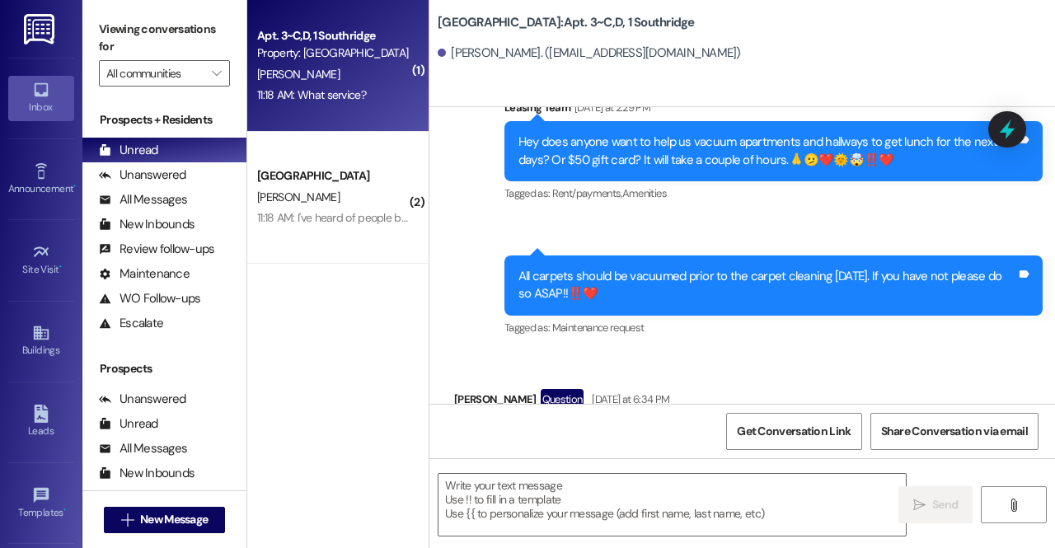
scroll to position [71599, 0]
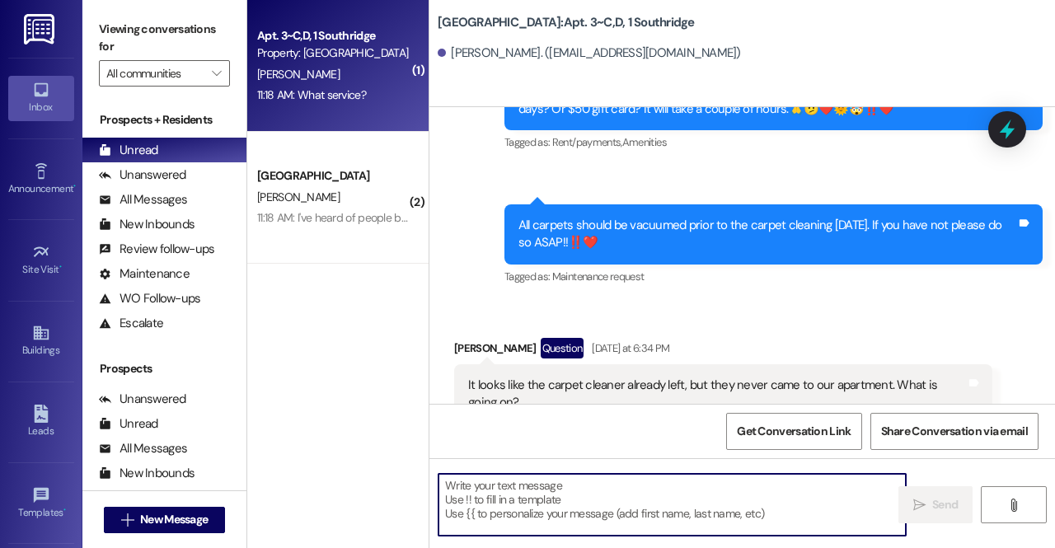
click at [533, 493] on textarea at bounding box center [672, 505] width 467 height 62
click at [526, 497] on textarea at bounding box center [672, 505] width 467 height 62
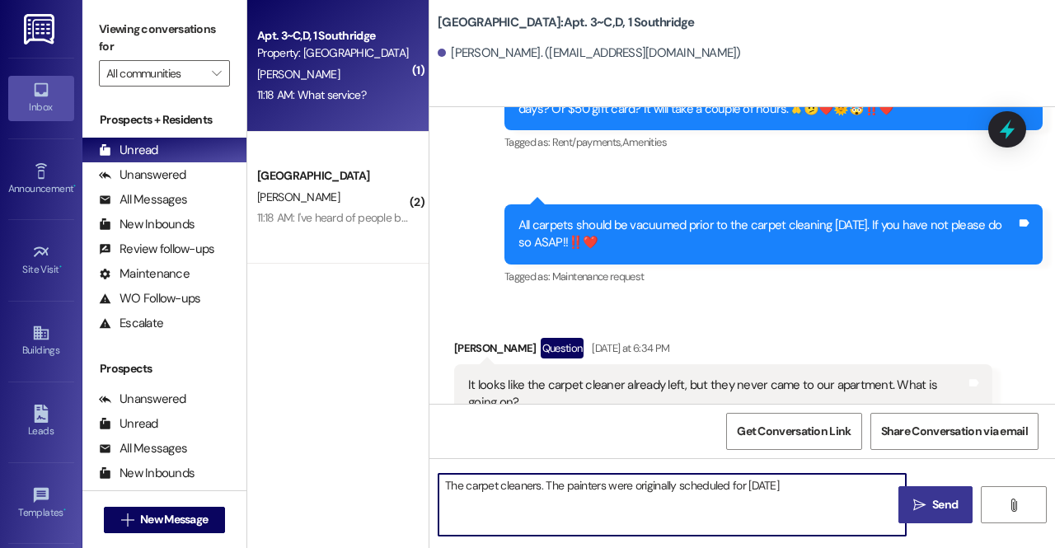
type textarea "The carpet cleaners. The painters were originally scheduled for today"
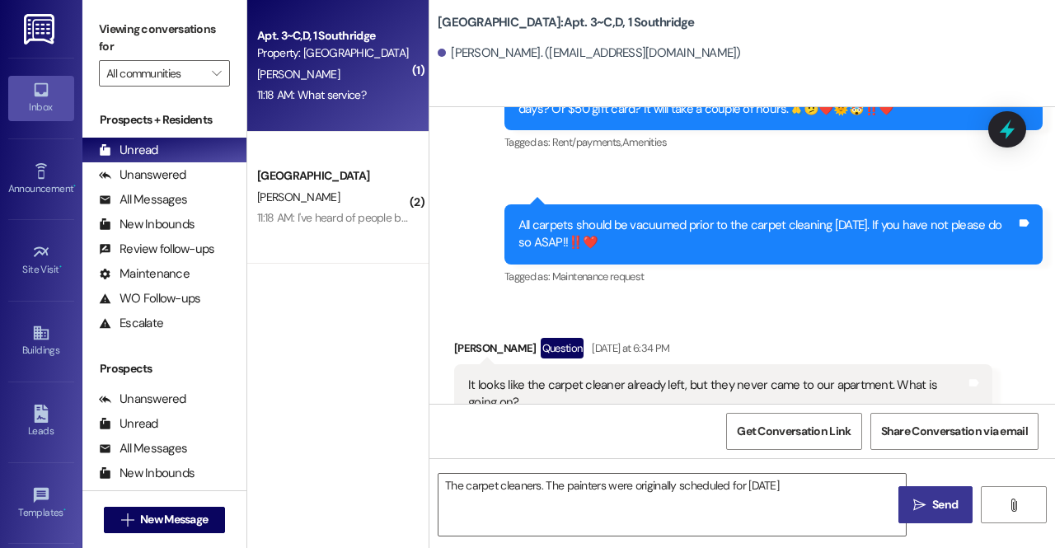
click at [933, 504] on span "Send" at bounding box center [945, 504] width 26 height 17
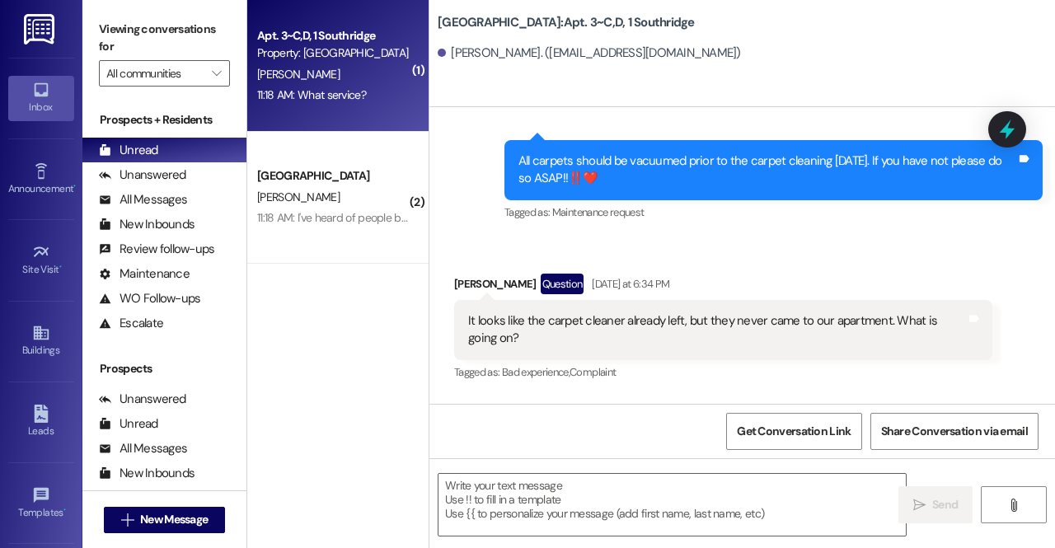
scroll to position [71714, 0]
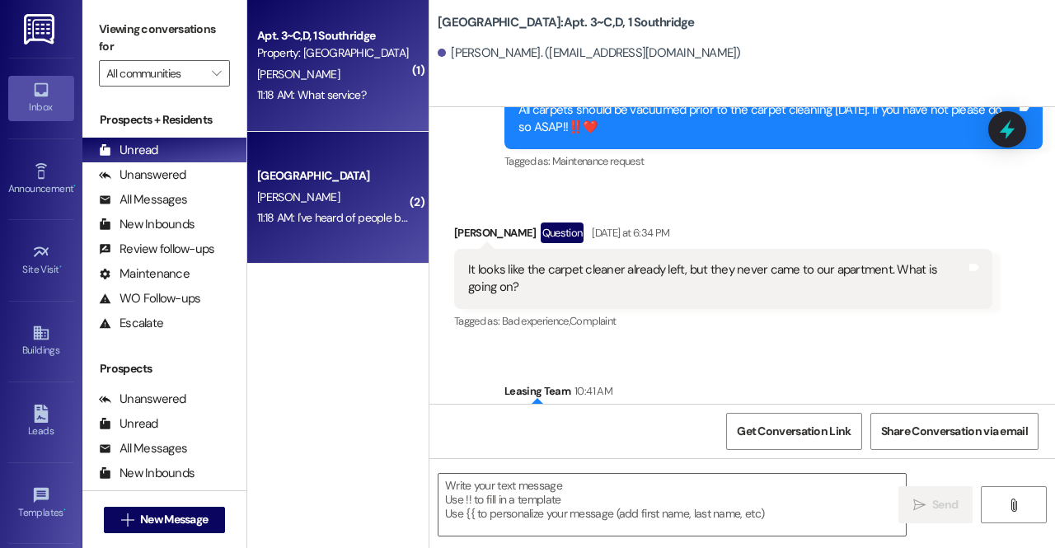
click at [326, 198] on div "T. Ransom" at bounding box center [334, 197] width 156 height 21
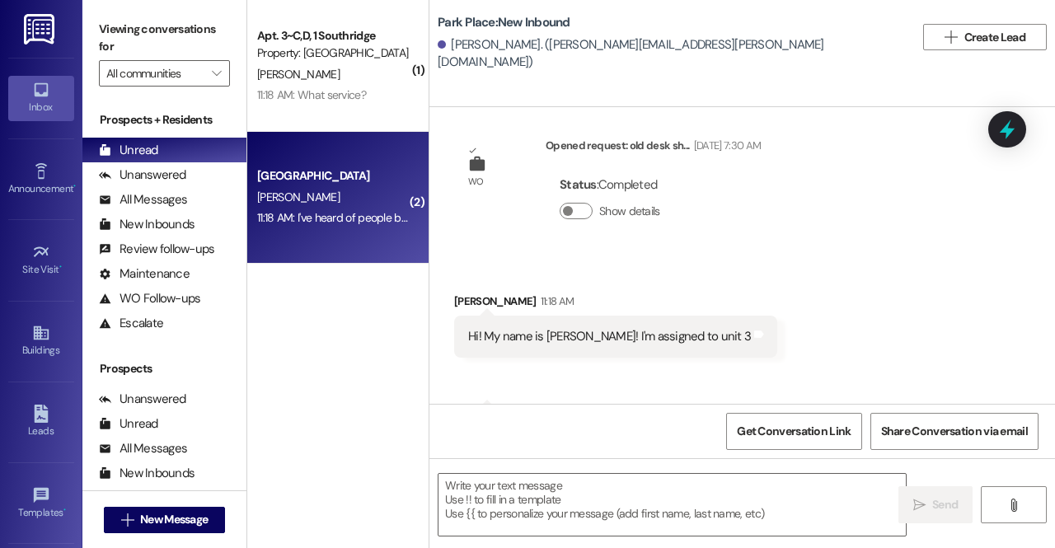
scroll to position [3334, 0]
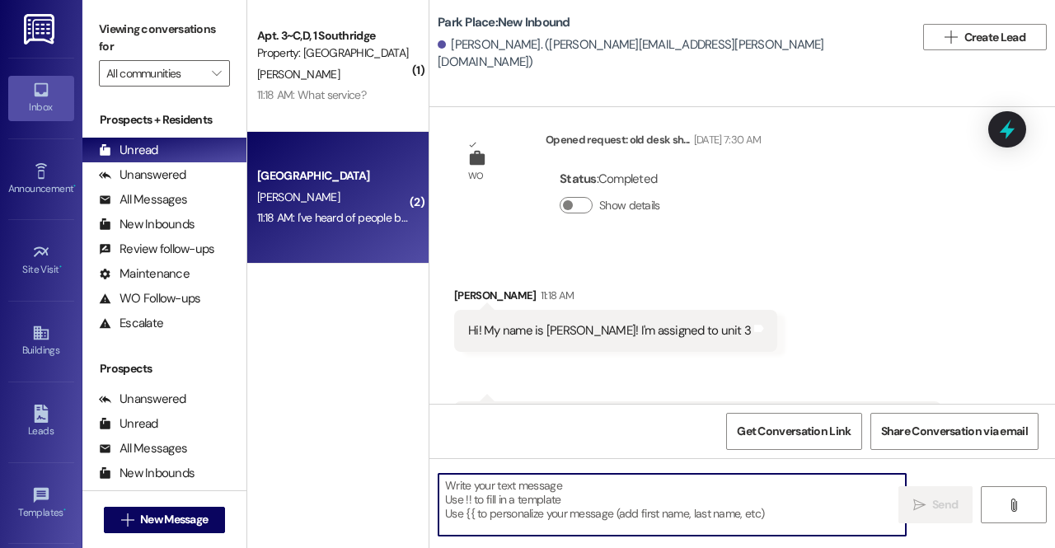
click at [562, 486] on textarea at bounding box center [672, 505] width 467 height 62
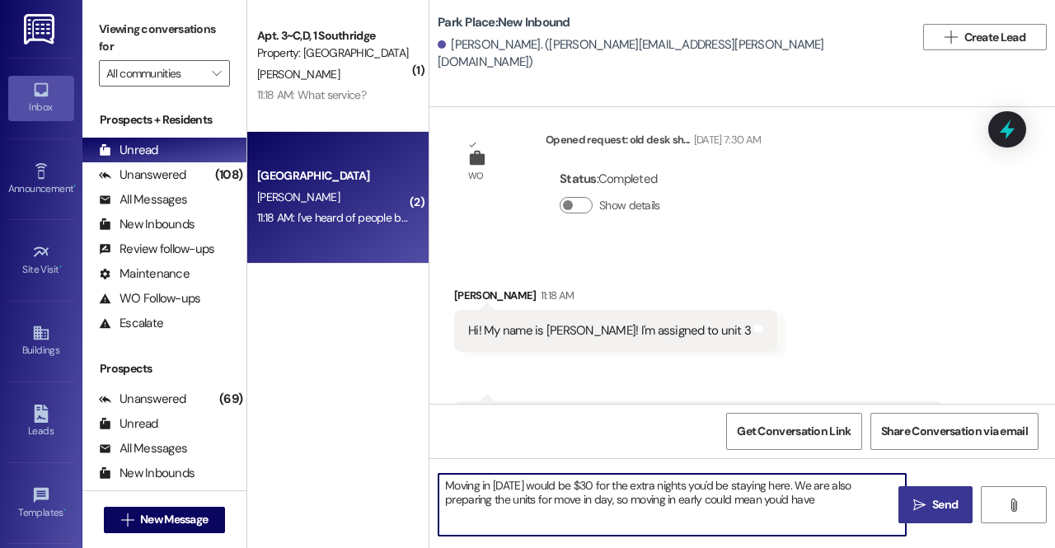
click at [443, 482] on textarea "Moving in tomorrow would be $30 for the extra nights you'd be staying here. We …" at bounding box center [672, 505] width 467 height 62
click at [669, 522] on textarea "Hi Tessa! We're excited to have you move in! Moving in tomorrow would be $30 fo…" at bounding box center [672, 505] width 467 height 62
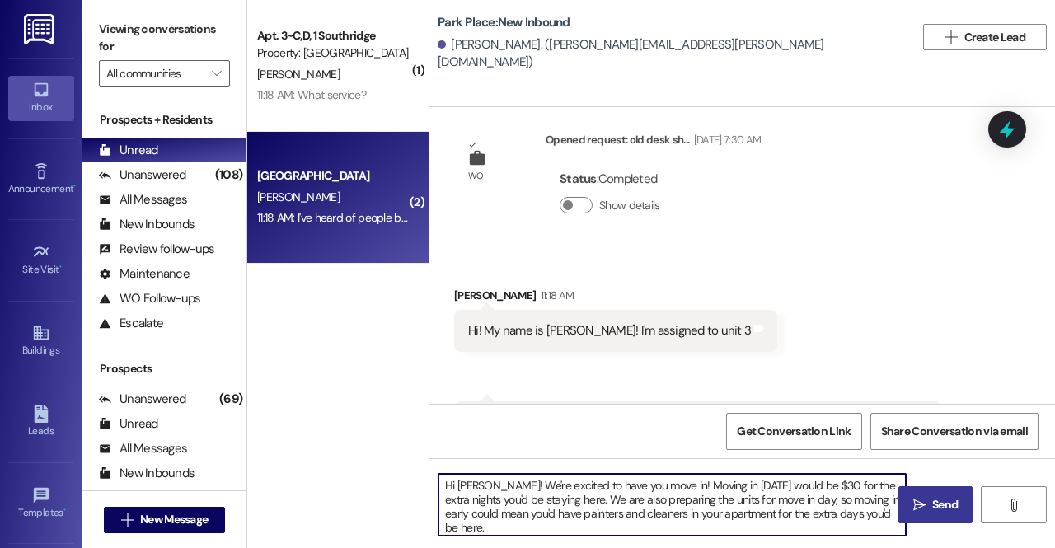
click at [811, 500] on textarea "Hi Tessa! We're excited to have you move in! Moving in tomorrow would be $30 fo…" at bounding box center [672, 505] width 467 height 62
drag, startPoint x: 719, startPoint y: 515, endPoint x: 569, endPoint y: 518, distance: 150.1
click at [569, 518] on textarea "Hi Tessa! We're excited to have you move in! Moving in tomorrow would be $30 fo…" at bounding box center [672, 505] width 467 height 62
click at [712, 523] on textarea "Hi Tessa! We're excited to have you move in! Moving in tomorrow would be $30 fo…" at bounding box center [672, 505] width 467 height 62
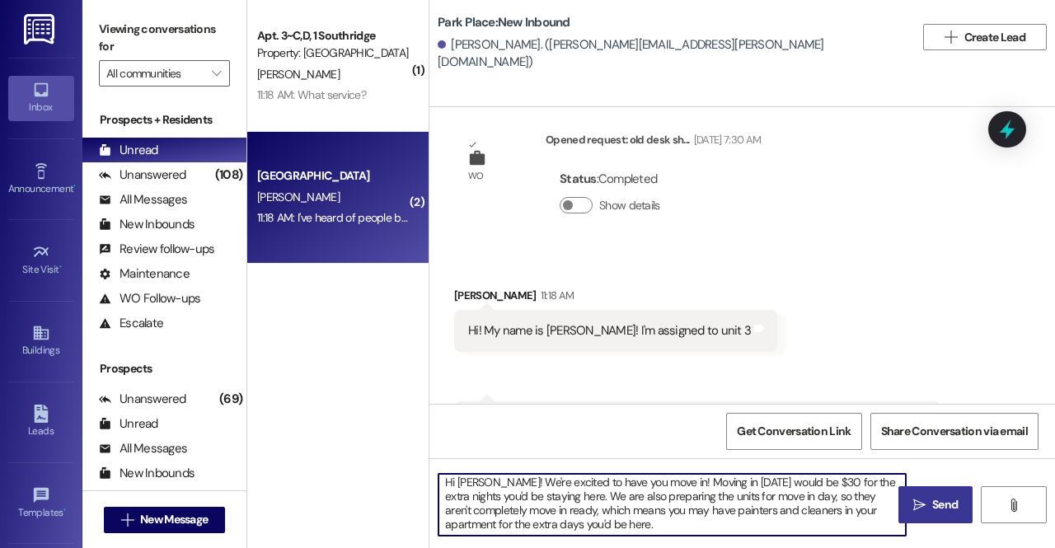
drag, startPoint x: 485, startPoint y: 487, endPoint x: 500, endPoint y: 561, distance: 75.0
click at [500, 547] on html "Inbox Go to Inbox Announcement • Send A Text Announcement Site Visit • Go to Si…" at bounding box center [527, 274] width 1055 height 548
click at [485, 482] on textarea "Hi Tessa! We're excited to have you move in! Moving in tomorrow would be $30 fo…" at bounding box center [672, 505] width 467 height 62
click at [763, 524] on textarea "Hi Tessa! This is Brielle with Park Place. We're excited to have you move in! M…" at bounding box center [672, 505] width 467 height 62
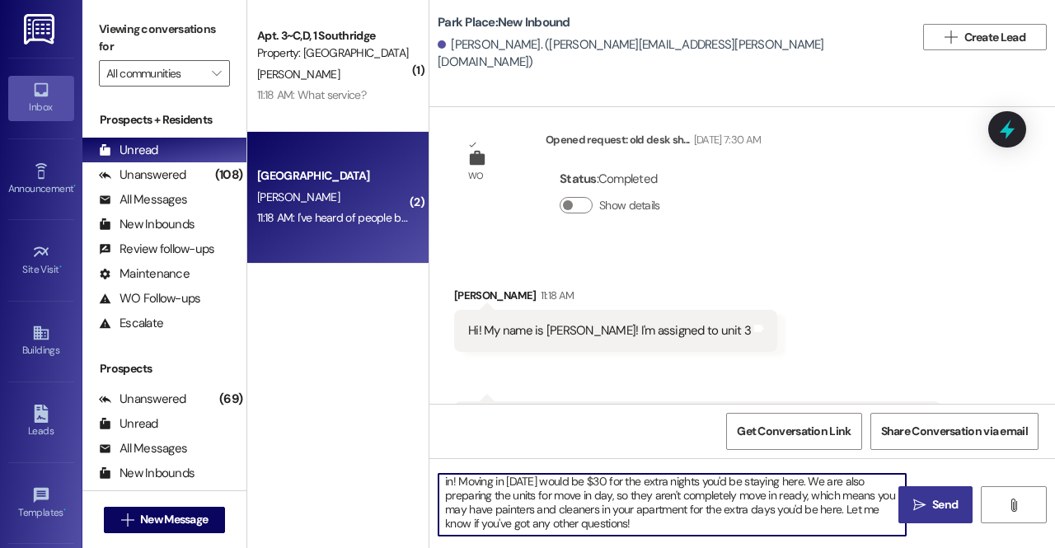
type textarea "Hi Tessa! This is Brielle with Park Place. We're excited to have you move in! M…"
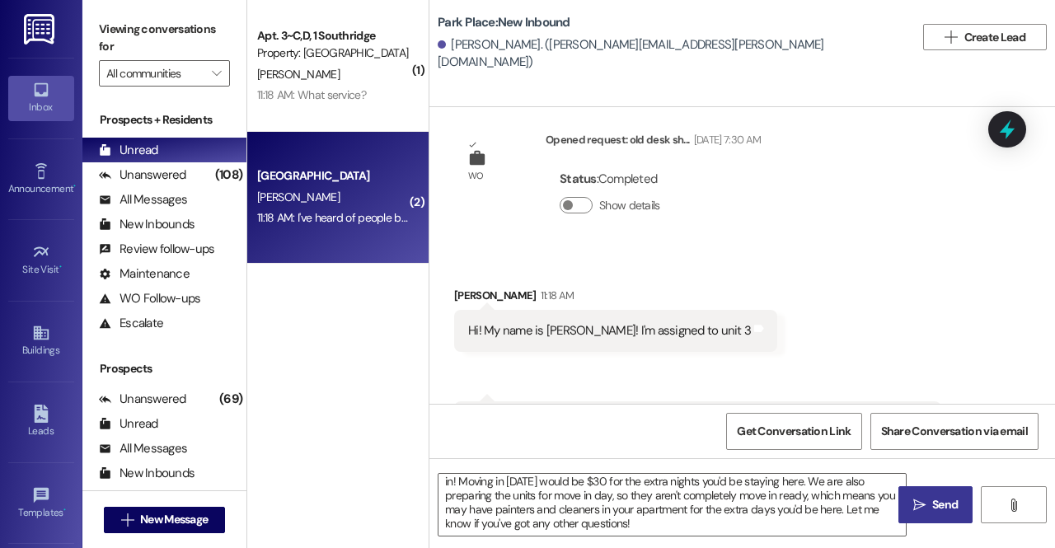
click at [909, 491] on button " Send" at bounding box center [936, 504] width 74 height 37
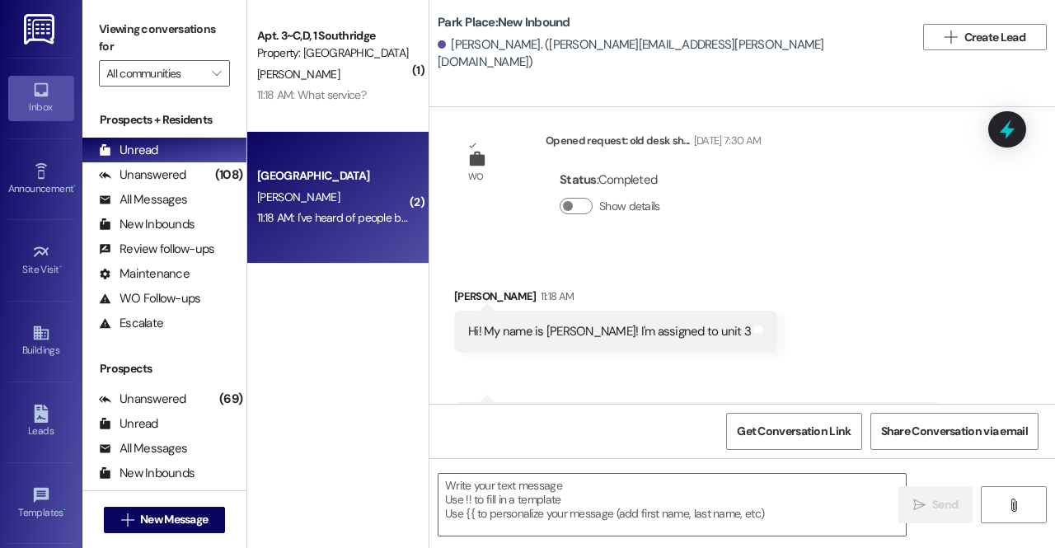
scroll to position [3520, 0]
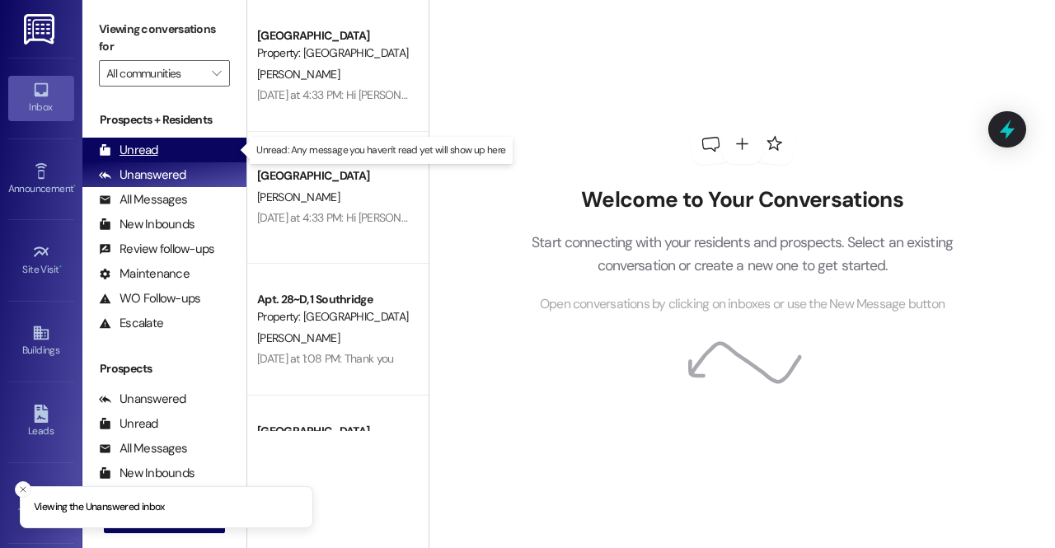
click at [153, 150] on div "Unread" at bounding box center [128, 150] width 59 height 17
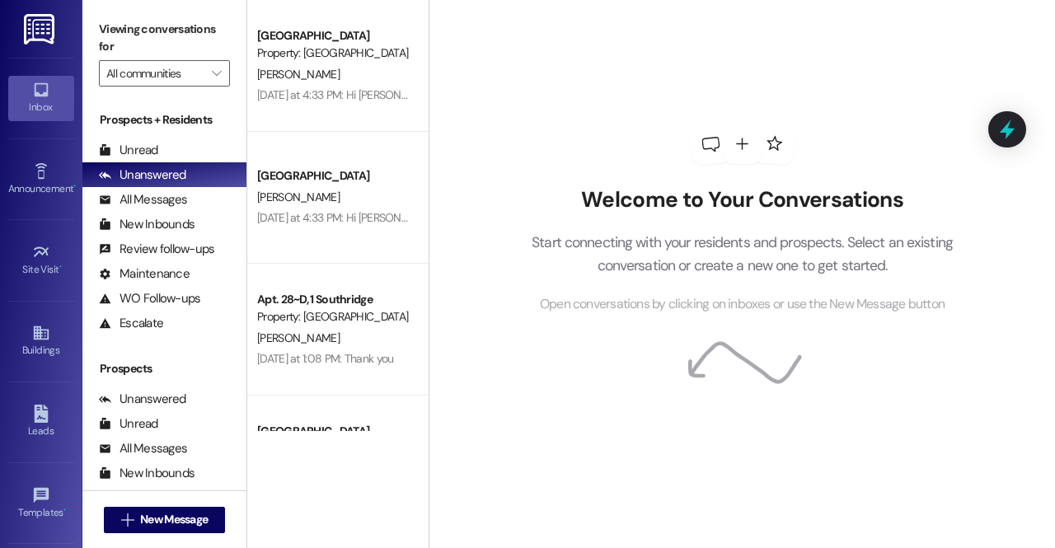
click at [16, 27] on link at bounding box center [40, 29] width 53 height 58
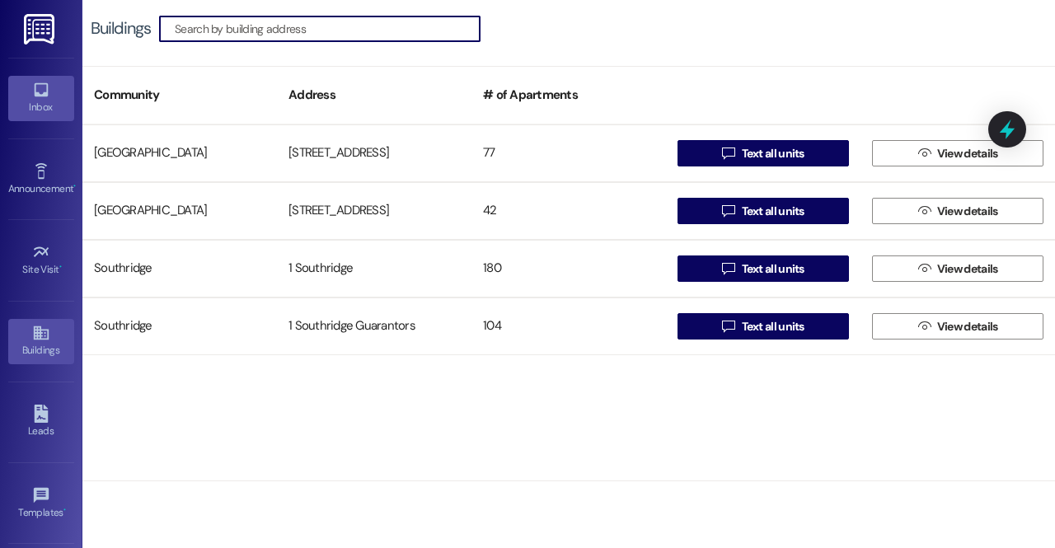
click at [43, 98] on icon at bounding box center [41, 90] width 18 height 18
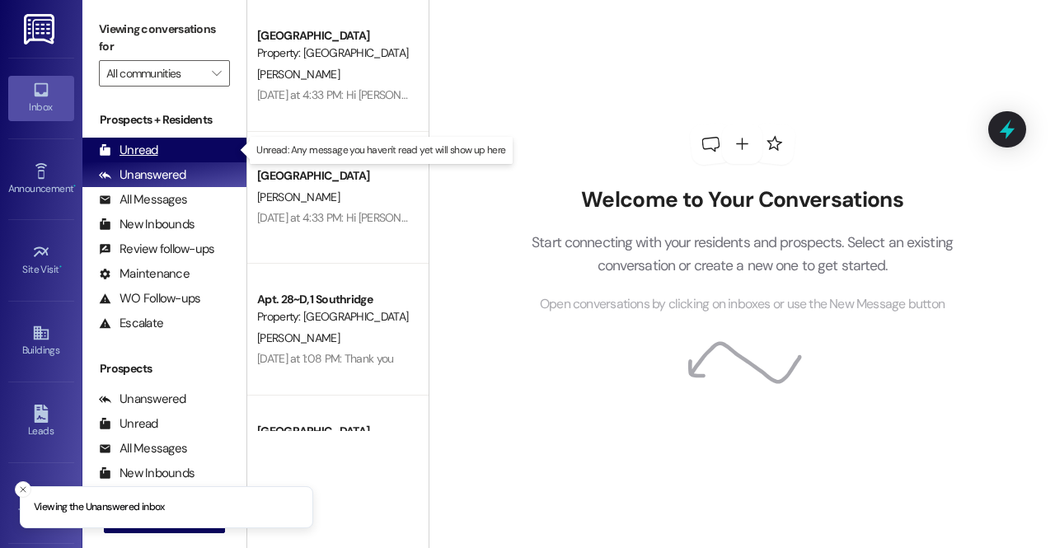
click at [190, 153] on div "Unread (0)" at bounding box center [164, 150] width 164 height 25
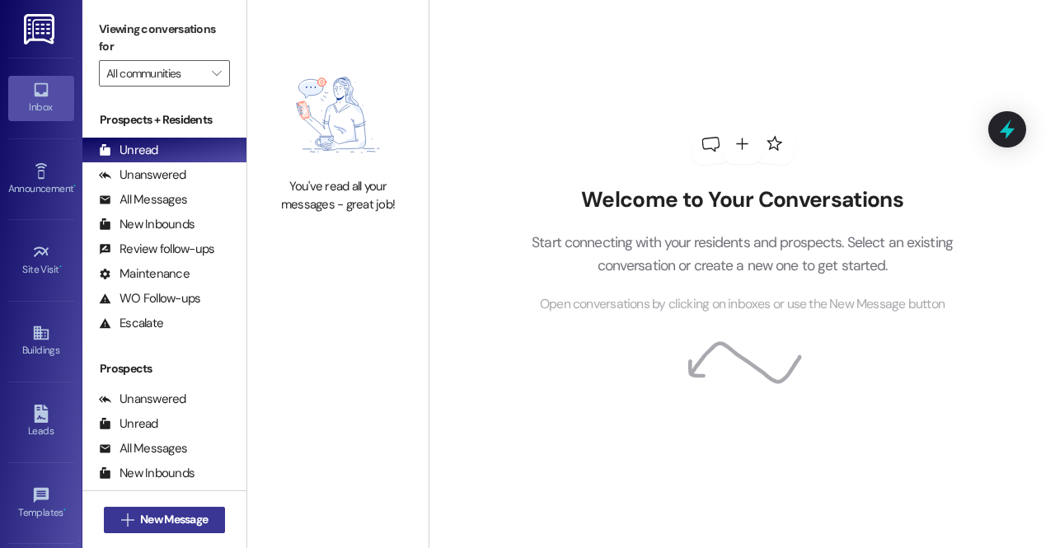
click at [202, 527] on span "New Message" at bounding box center [174, 519] width 68 height 17
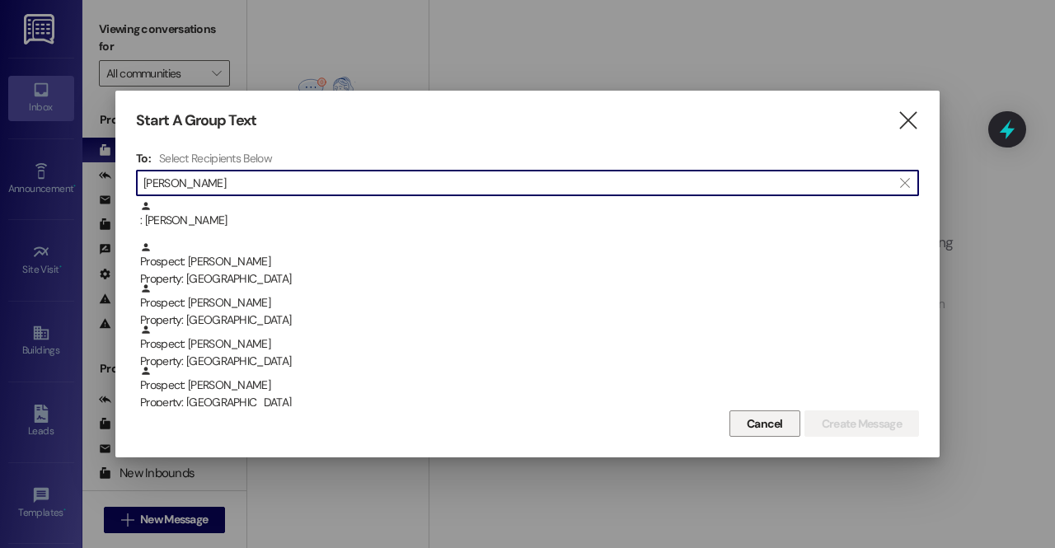
type input "[PERSON_NAME]"
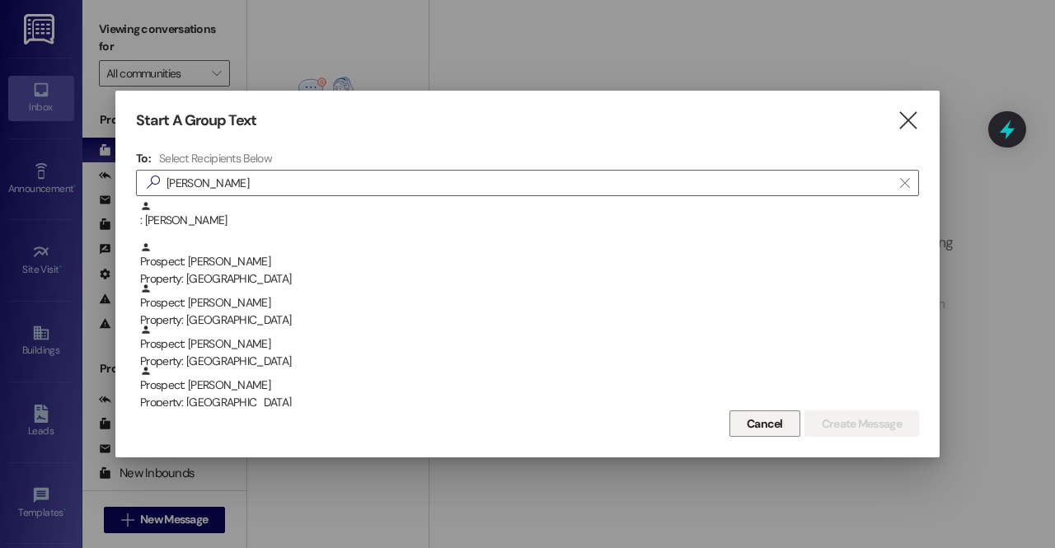
click at [757, 426] on span "Cancel" at bounding box center [765, 424] width 36 height 17
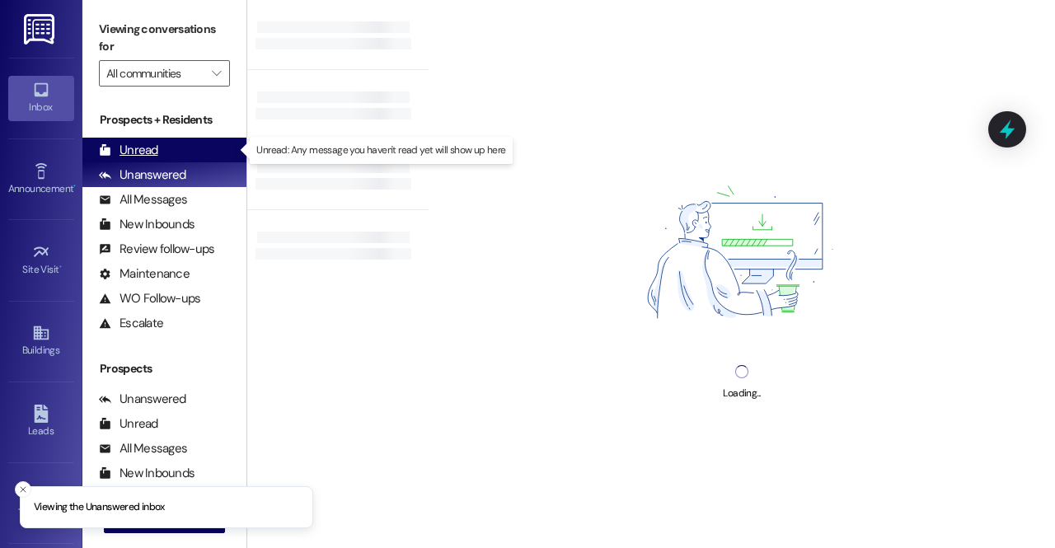
click at [167, 157] on div "Unread (0)" at bounding box center [164, 150] width 164 height 25
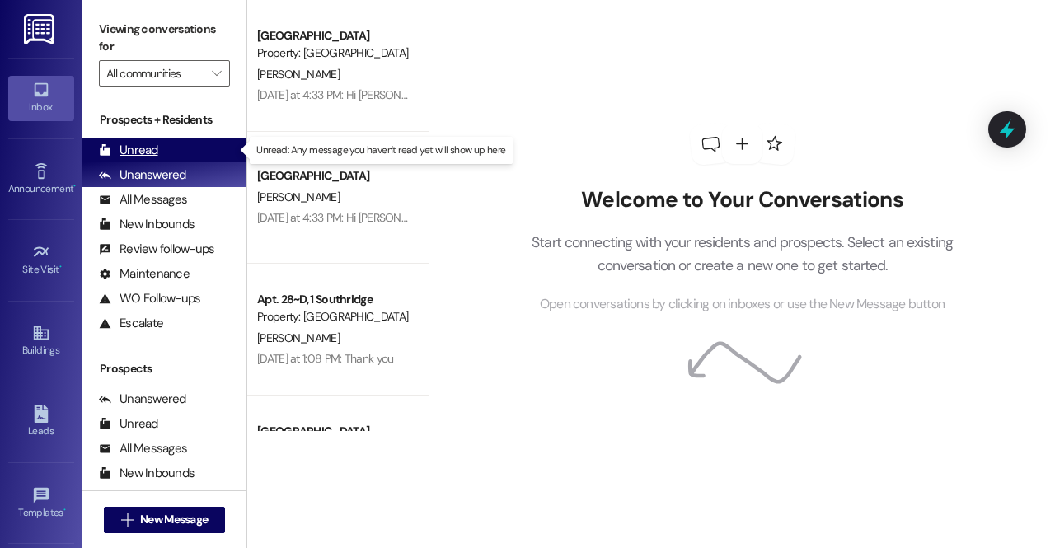
click at [159, 139] on div "Unread (0)" at bounding box center [164, 150] width 164 height 25
